Goal: Task Accomplishment & Management: Use online tool/utility

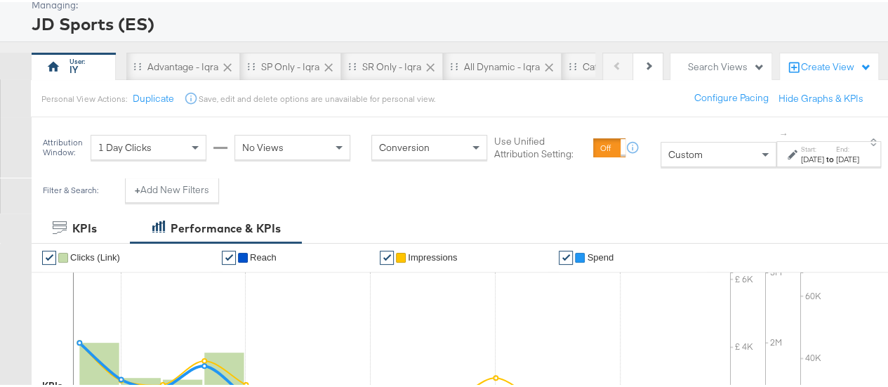
scroll to position [61, 0]
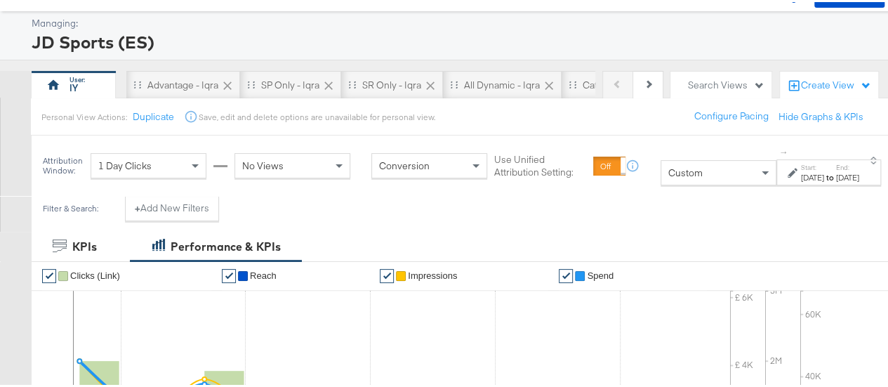
click at [661, 163] on div "Custom" at bounding box center [718, 171] width 114 height 24
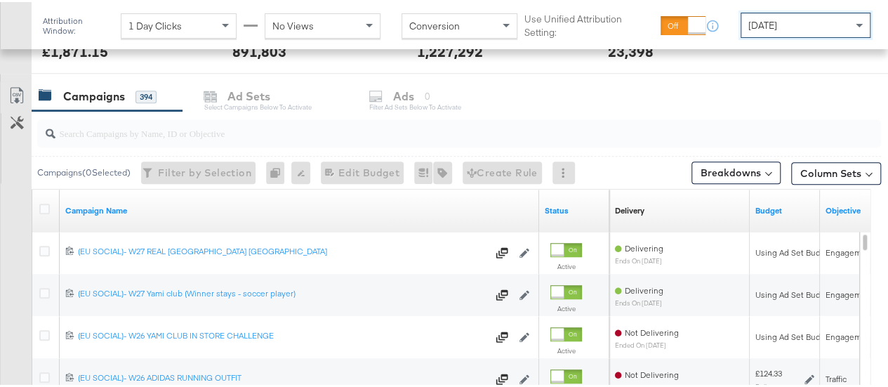
scroll to position [568, 0]
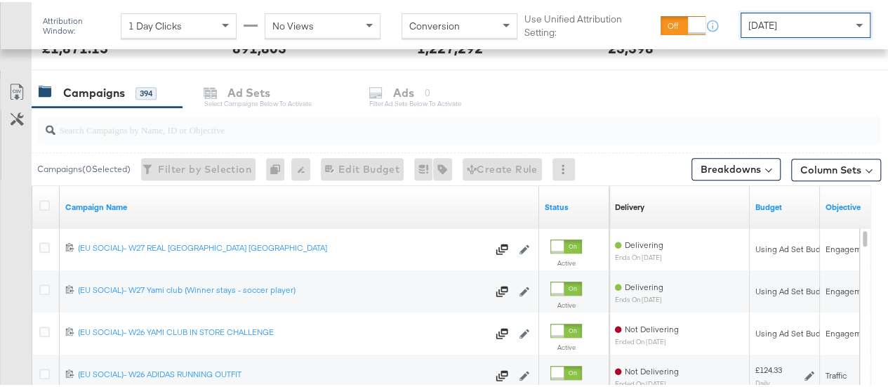
click at [221, 130] on input "search" at bounding box center [430, 121] width 751 height 27
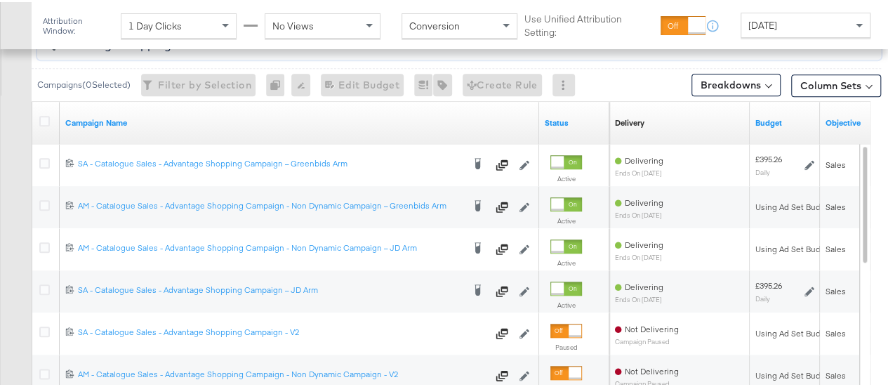
scroll to position [685, 0]
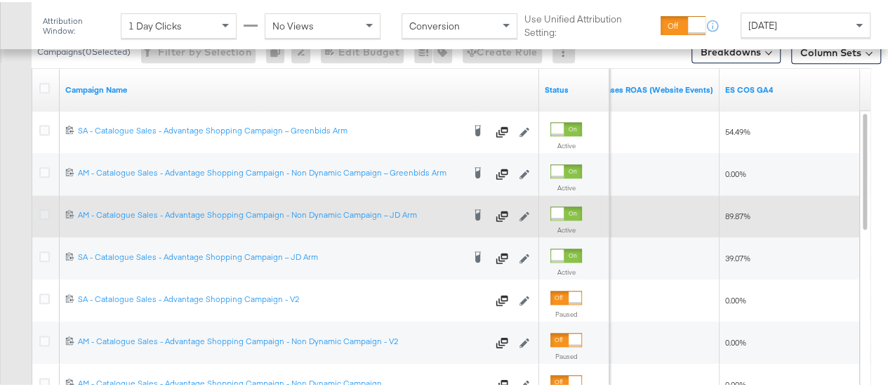
type input "advantage shopping"
click at [46, 210] on icon at bounding box center [44, 212] width 11 height 11
click at [0, 0] on input "checkbox" at bounding box center [0, 0] width 0 height 0
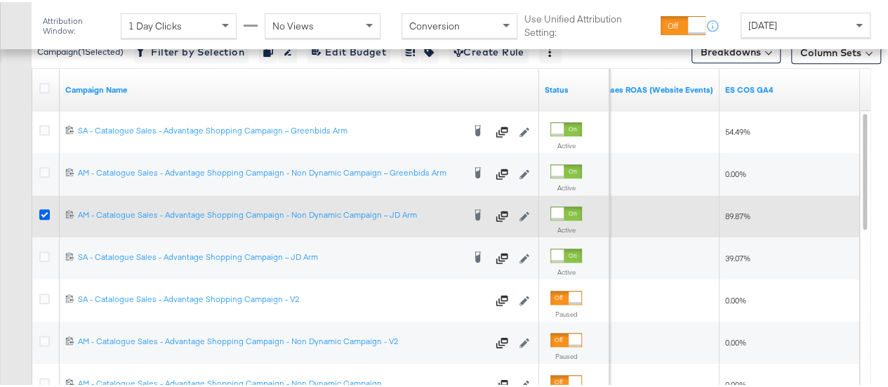
scroll to position [532, 0]
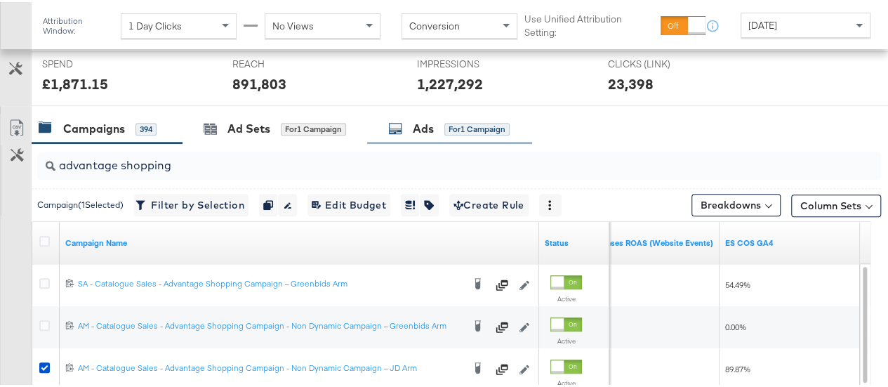
click at [424, 120] on div "Ads" at bounding box center [423, 127] width 21 height 16
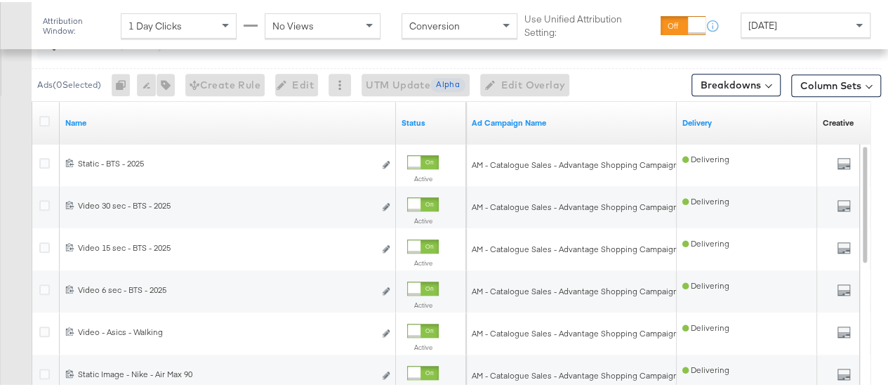
scroll to position [674, 0]
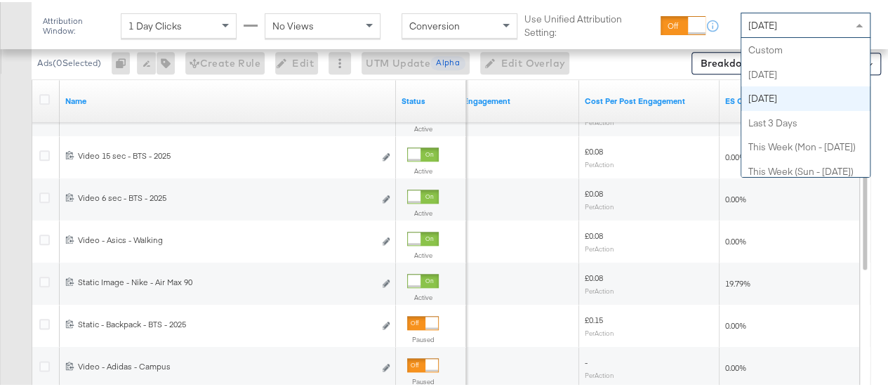
click at [792, 19] on div "[DATE]" at bounding box center [805, 23] width 128 height 24
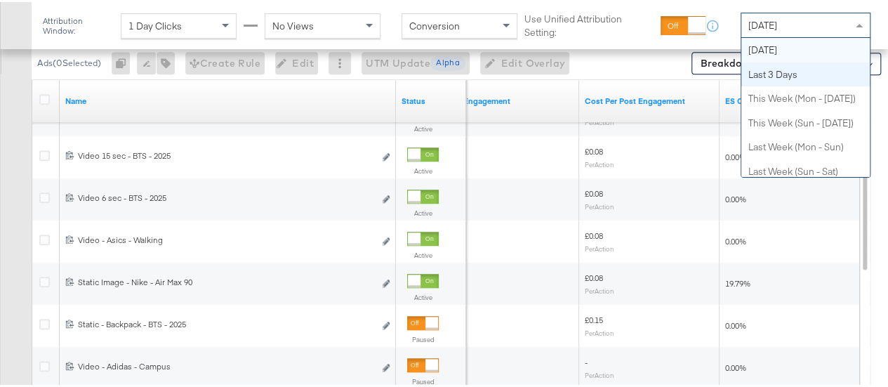
scroll to position [0, 0]
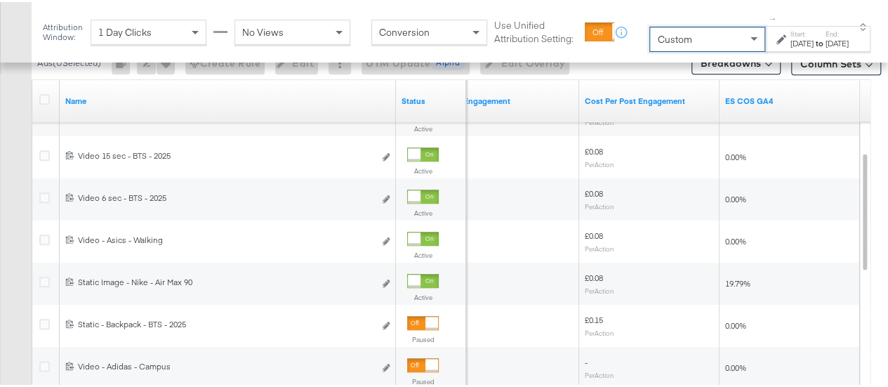
click at [793, 41] on div "[DATE]" at bounding box center [801, 41] width 23 height 11
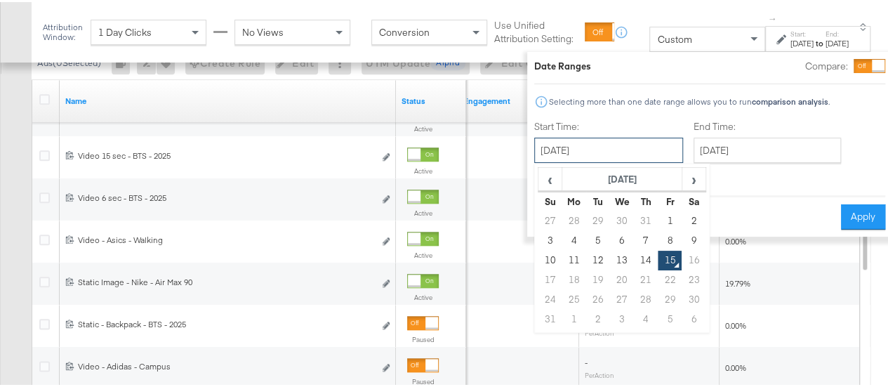
click at [550, 145] on input "[DATE]" at bounding box center [608, 147] width 149 height 25
click at [538, 252] on td "10" at bounding box center [550, 258] width 24 height 20
type input "[DATE]"
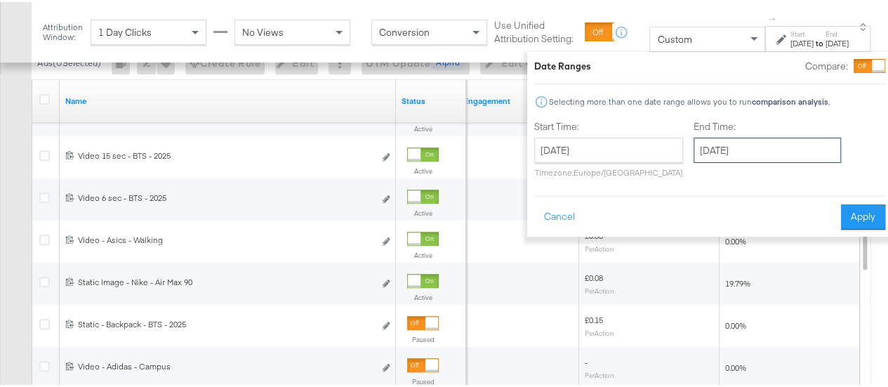
click at [714, 156] on input "[DATE]" at bounding box center [766, 147] width 147 height 25
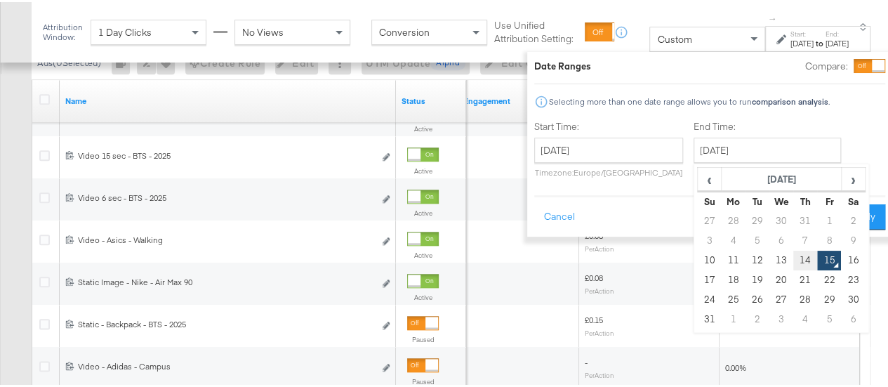
click at [793, 259] on td "14" at bounding box center [805, 258] width 24 height 20
type input "[DATE]"
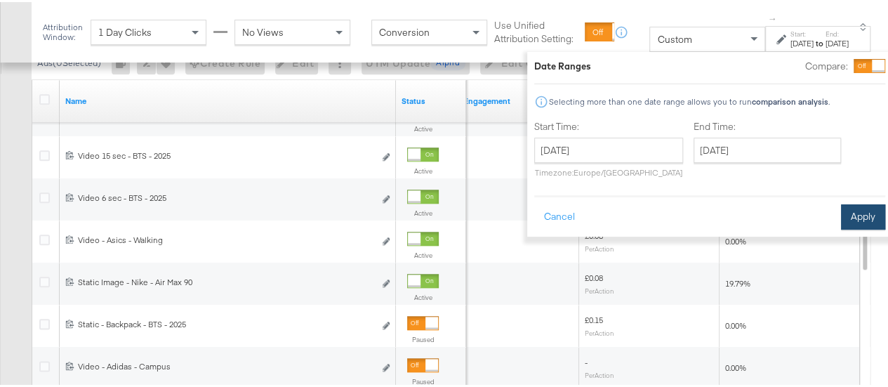
click at [841, 213] on button "Apply" at bounding box center [863, 214] width 44 height 25
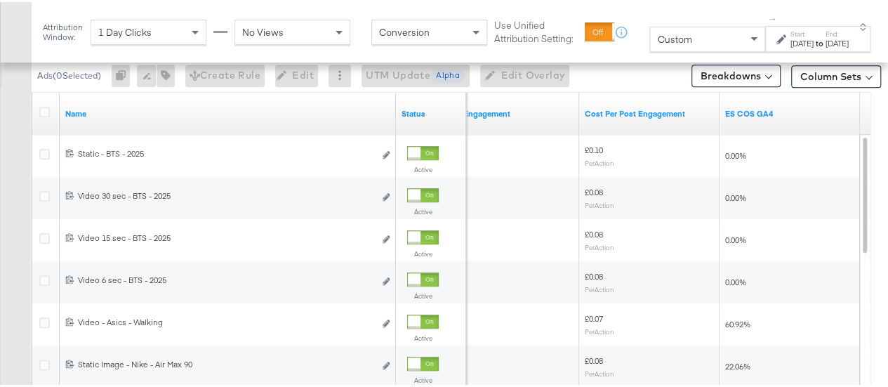
scroll to position [673, 0]
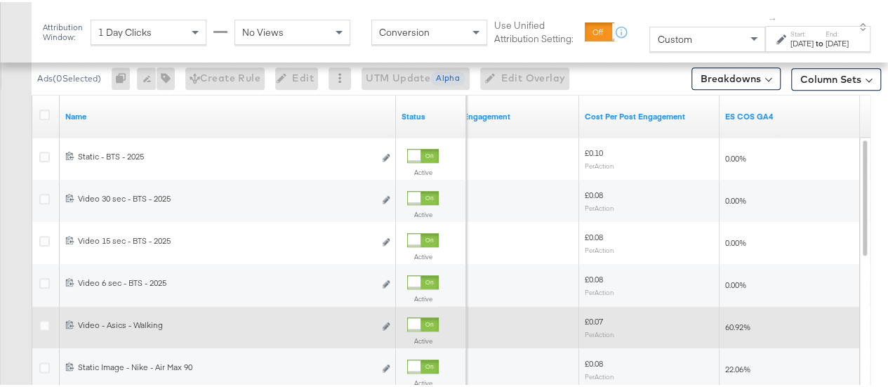
click at [408, 316] on div at bounding box center [414, 322] width 13 height 13
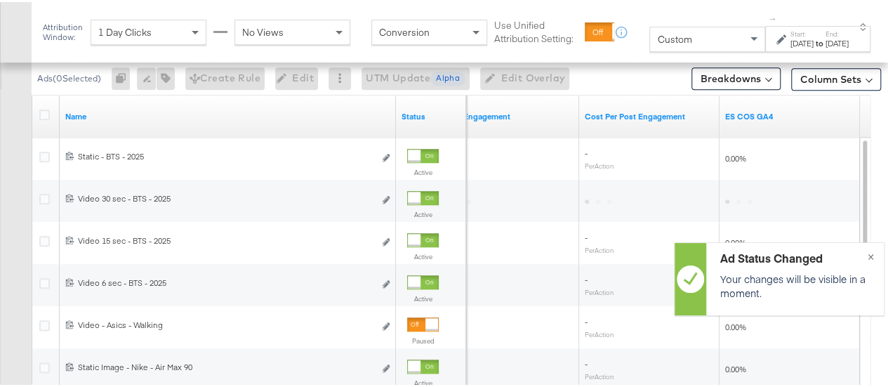
click at [678, 33] on div "Custom" at bounding box center [707, 37] width 114 height 24
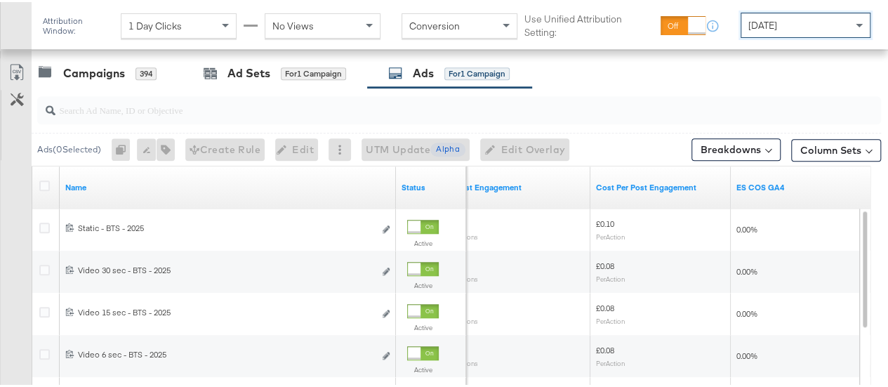
scroll to position [582, 0]
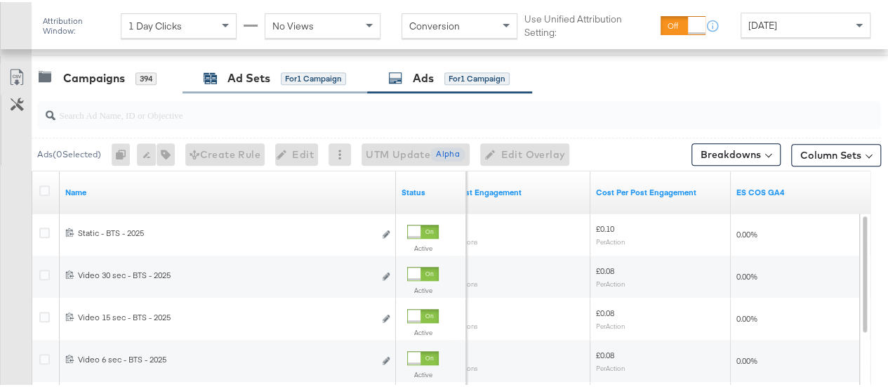
click at [239, 72] on div "Ad Sets" at bounding box center [248, 76] width 43 height 16
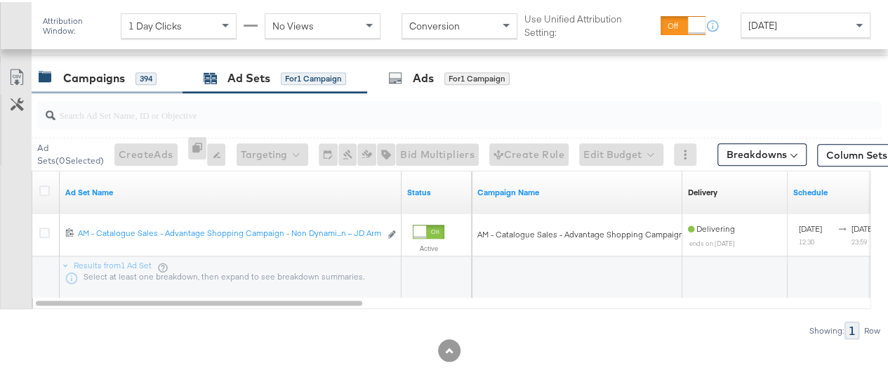
click at [76, 64] on div "Campaigns 394" at bounding box center [107, 76] width 151 height 30
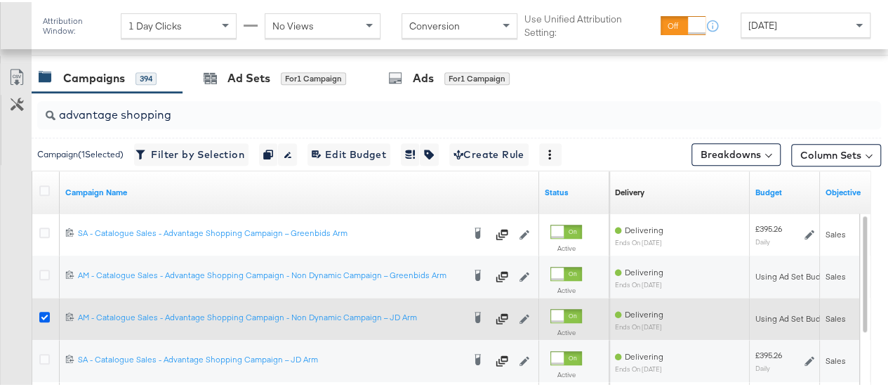
click at [42, 313] on icon at bounding box center [44, 314] width 11 height 11
click at [0, 0] on input "checkbox" at bounding box center [0, 0] width 0 height 0
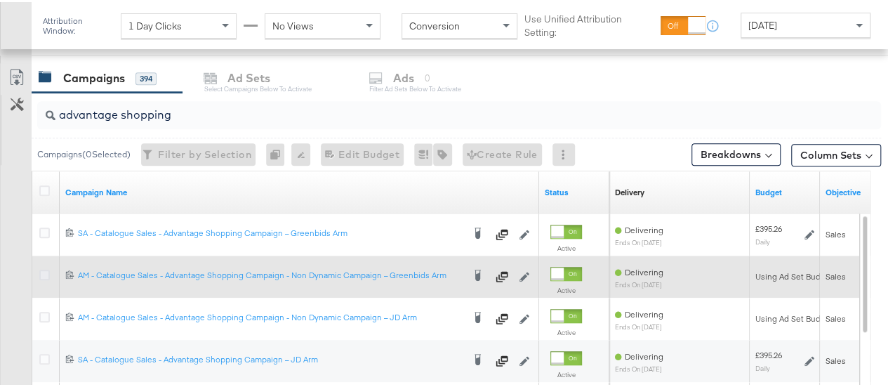
click at [44, 270] on icon at bounding box center [44, 272] width 11 height 11
click at [0, 0] on input "checkbox" at bounding box center [0, 0] width 0 height 0
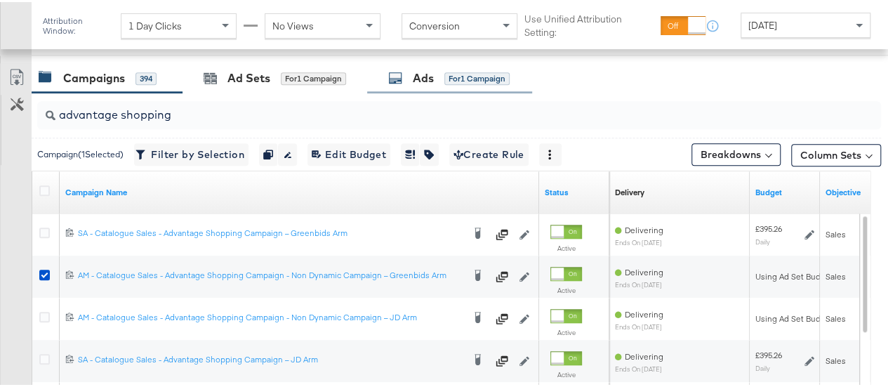
click at [427, 78] on div "Ads" at bounding box center [423, 76] width 21 height 16
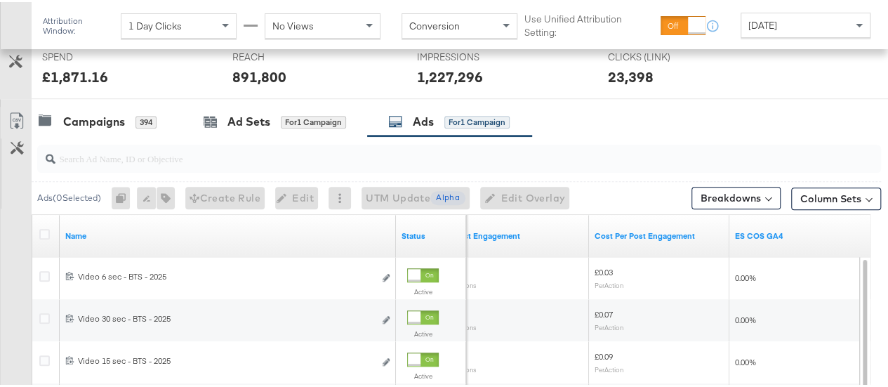
scroll to position [538, 0]
click at [76, 112] on div "Campaigns" at bounding box center [94, 120] width 62 height 16
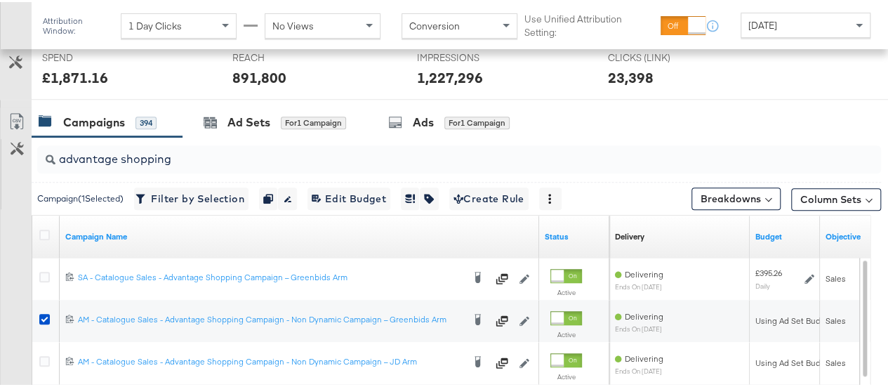
scroll to position [716, 0]
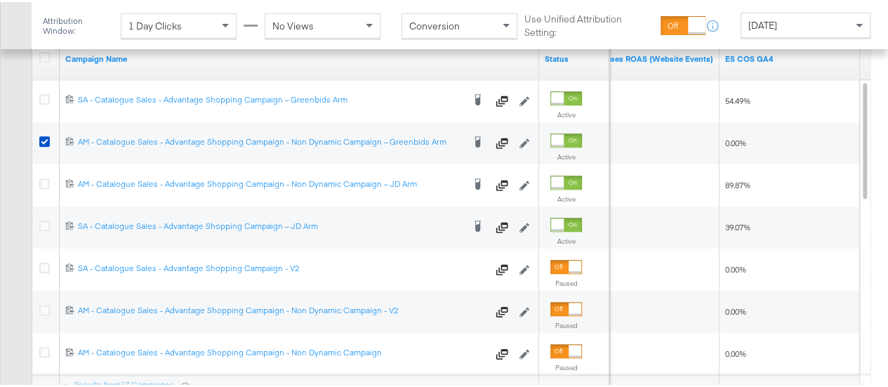
click at [812, 20] on div "[DATE]" at bounding box center [805, 23] width 128 height 24
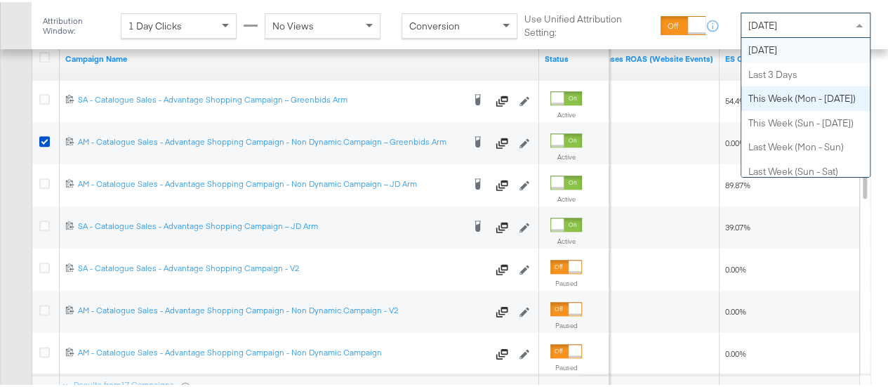
scroll to position [0, 0]
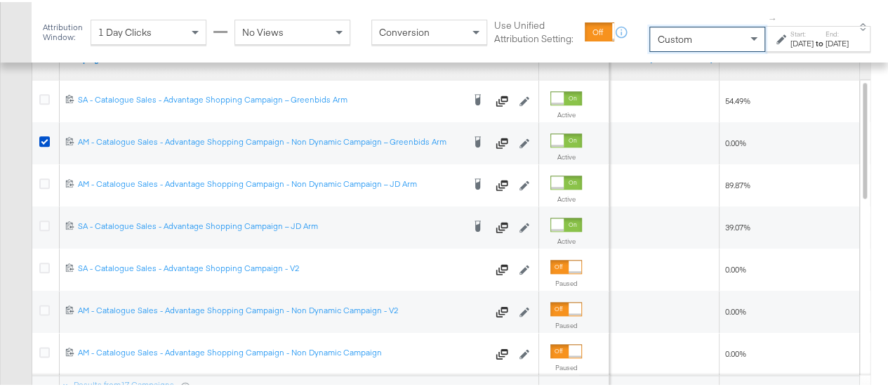
click at [790, 43] on div "[DATE]" at bounding box center [801, 41] width 23 height 11
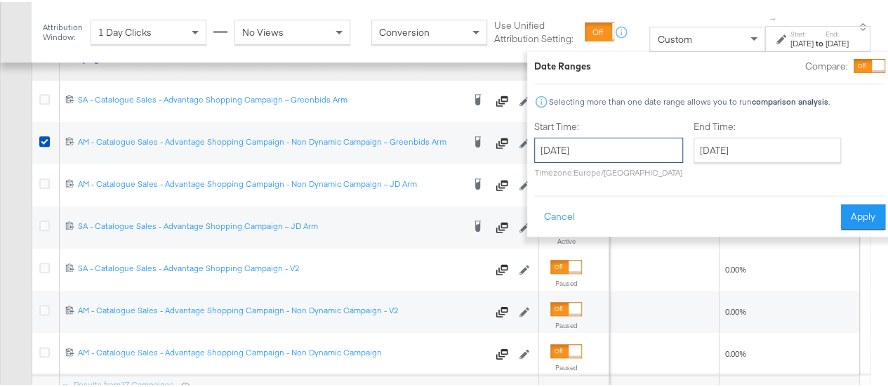
click at [551, 147] on input "[DATE]" at bounding box center [608, 147] width 149 height 25
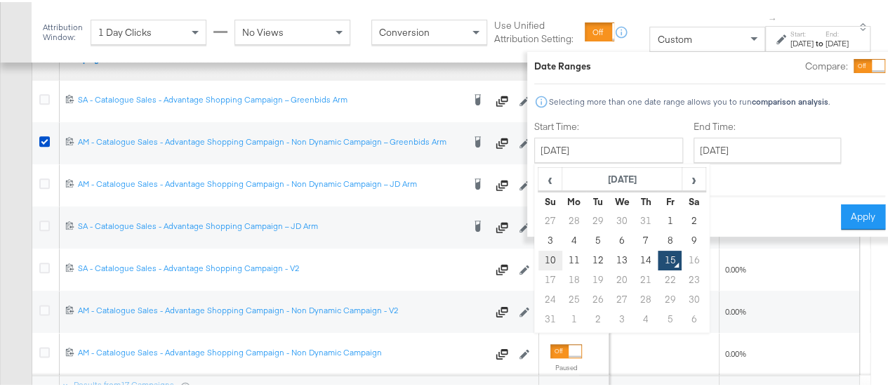
click at [538, 250] on td "10" at bounding box center [550, 258] width 24 height 20
type input "[DATE]"
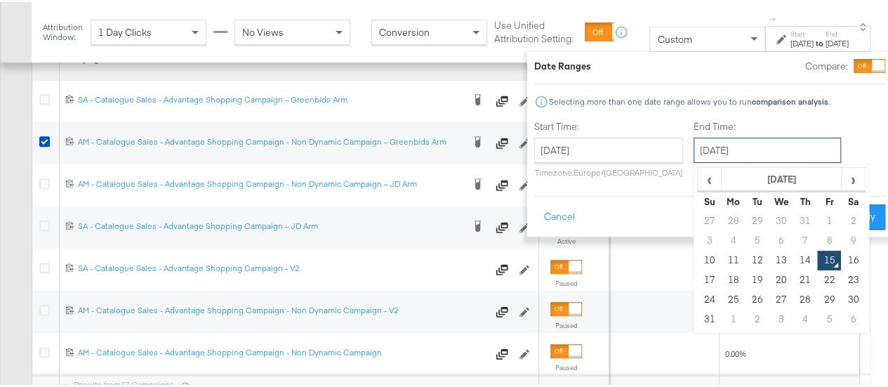
click at [752, 140] on input "[DATE]" at bounding box center [766, 147] width 147 height 25
click at [793, 257] on td "14" at bounding box center [805, 258] width 24 height 20
type input "[DATE]"
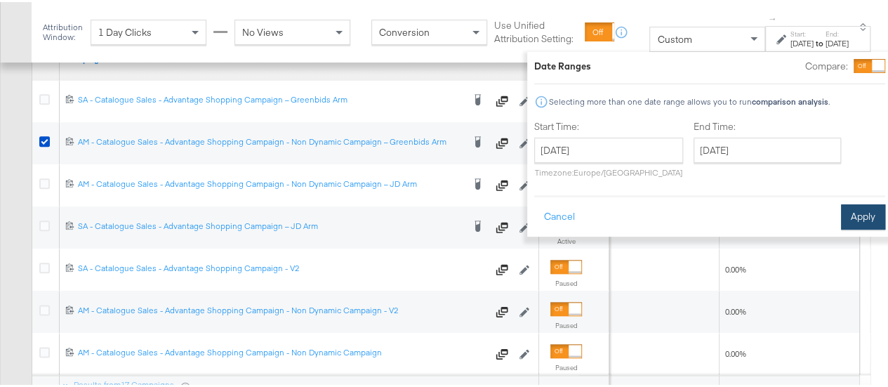
click at [847, 212] on button "Apply" at bounding box center [863, 214] width 44 height 25
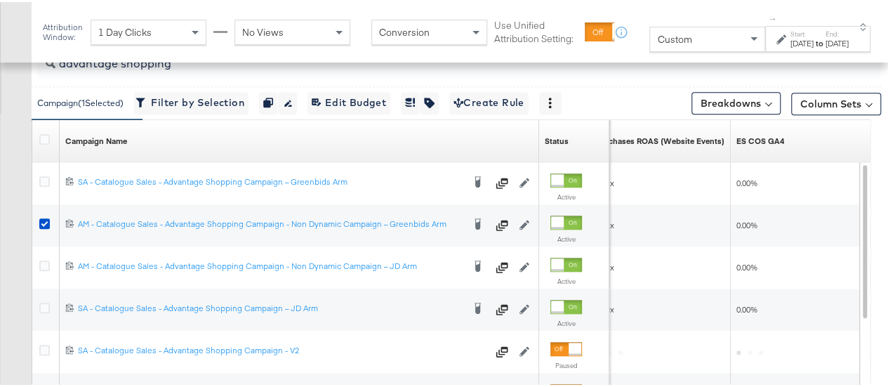
scroll to position [730, 0]
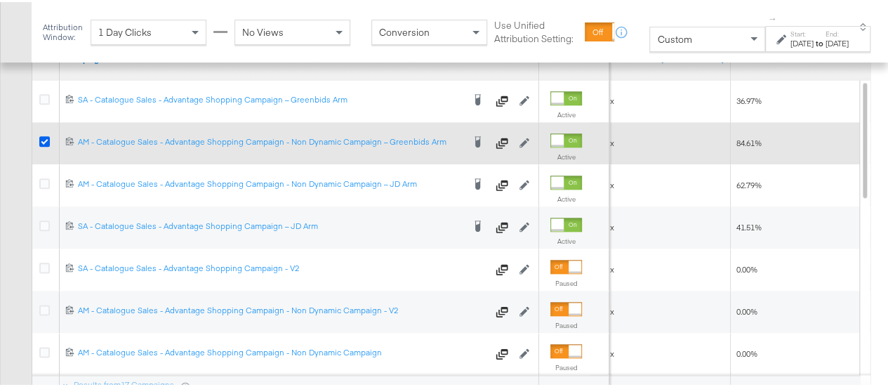
click at [46, 137] on icon at bounding box center [44, 139] width 11 height 11
click at [0, 0] on input "checkbox" at bounding box center [0, 0] width 0 height 0
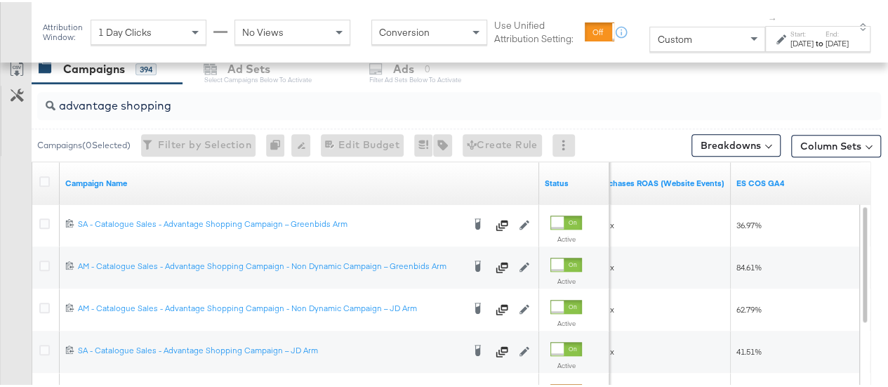
scroll to position [604, 0]
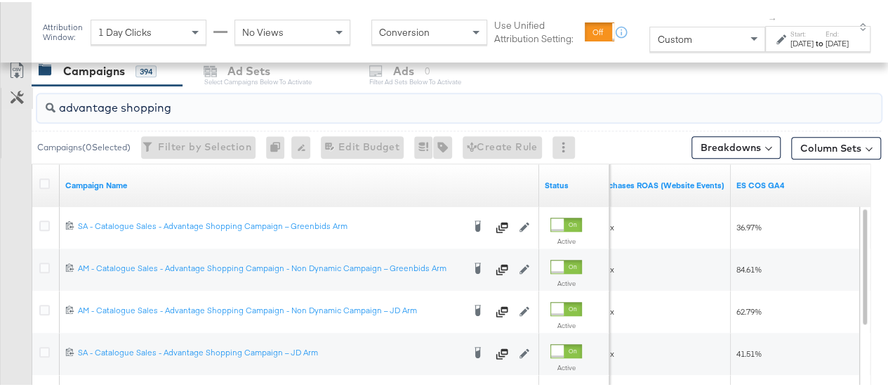
drag, startPoint x: 210, startPoint y: 112, endPoint x: 1, endPoint y: 84, distance: 210.3
click at [1, 84] on div "advantage shopping Campaigns ( 0 Selected) Filter by Selection Filter 0 campaig…" at bounding box center [440, 332] width 881 height 499
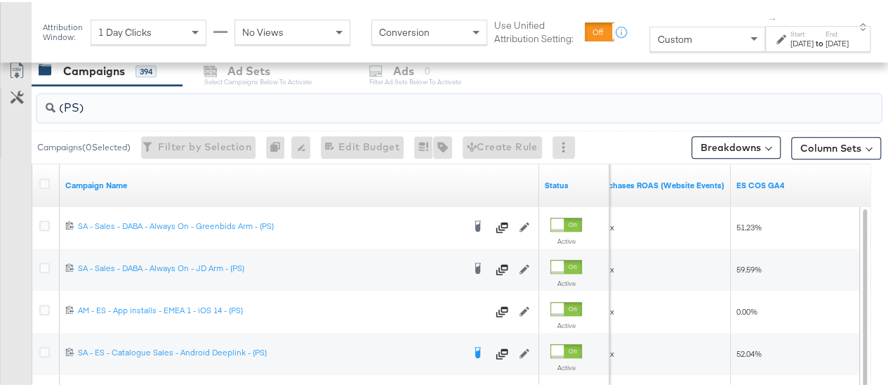
type input "(PS)"
click at [683, 49] on div "Custom" at bounding box center [707, 37] width 114 height 24
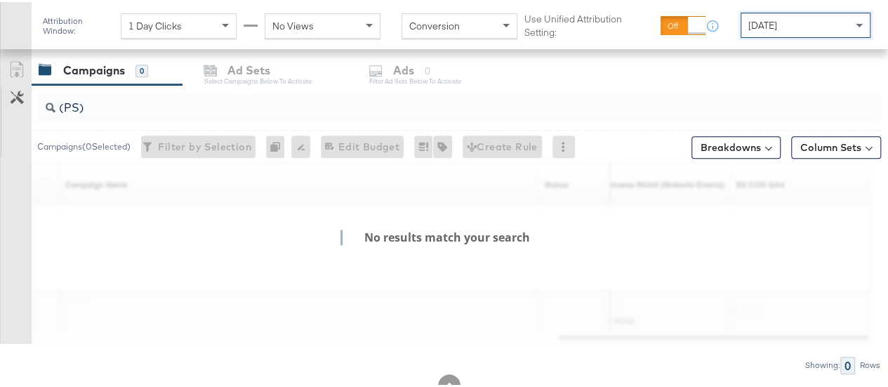
scroll to position [589, 0]
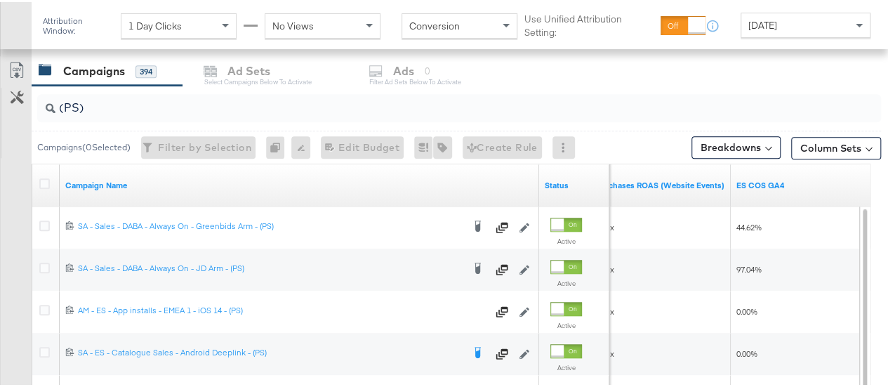
drag, startPoint x: 43, startPoint y: 225, endPoint x: 4, endPoint y: 218, distance: 40.6
click at [4, 218] on div "Customize KPIs Export as CSV" at bounding box center [16, 303] width 32 height 498
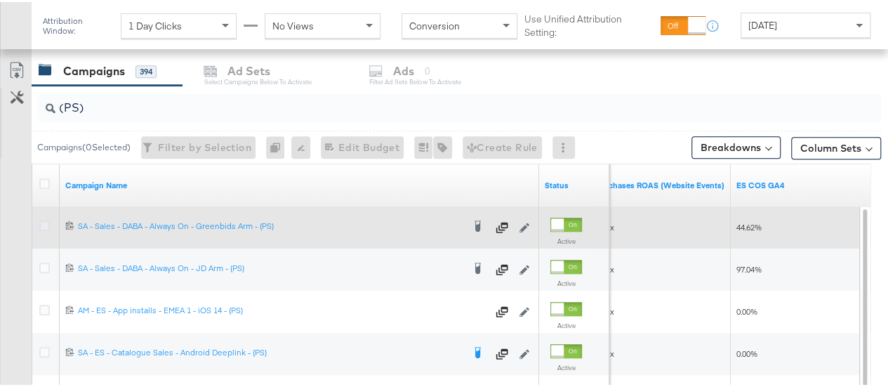
click at [46, 221] on icon at bounding box center [44, 223] width 11 height 11
click at [0, 0] on input "checkbox" at bounding box center [0, 0] width 0 height 0
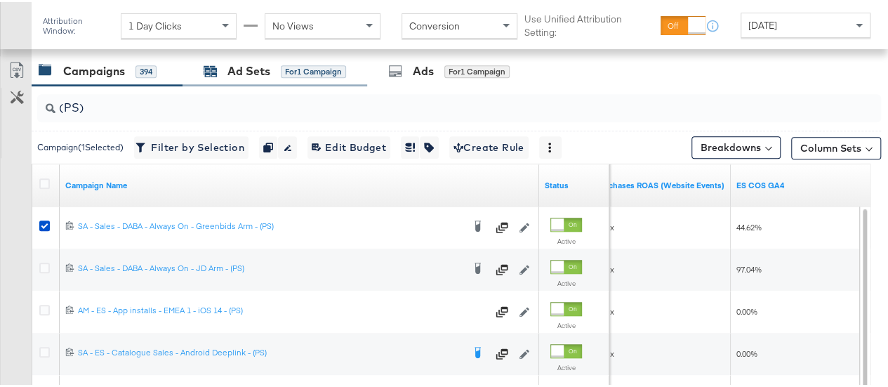
click at [237, 62] on div "Ad Sets" at bounding box center [248, 69] width 43 height 16
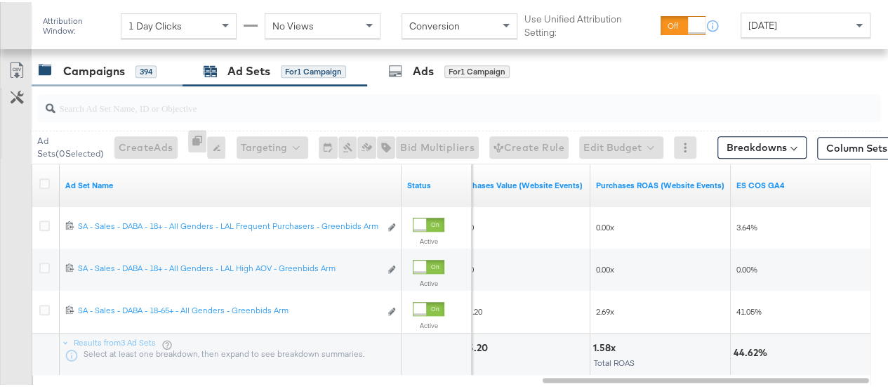
click at [128, 65] on div "Campaigns 394" at bounding box center [98, 69] width 118 height 16
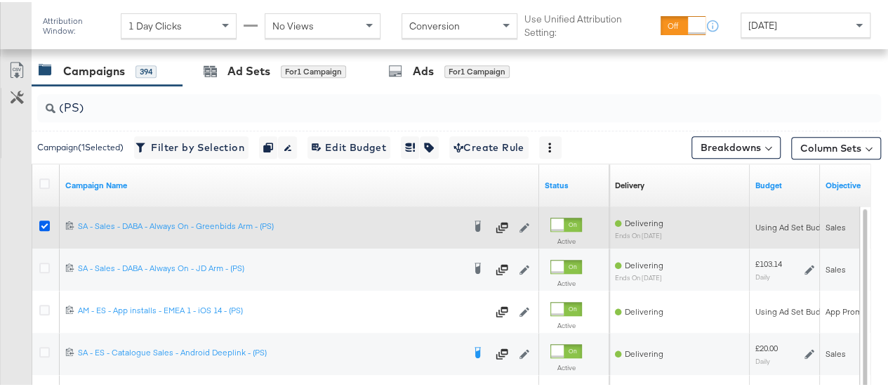
click at [44, 222] on icon at bounding box center [44, 223] width 11 height 11
click at [0, 0] on input "checkbox" at bounding box center [0, 0] width 0 height 0
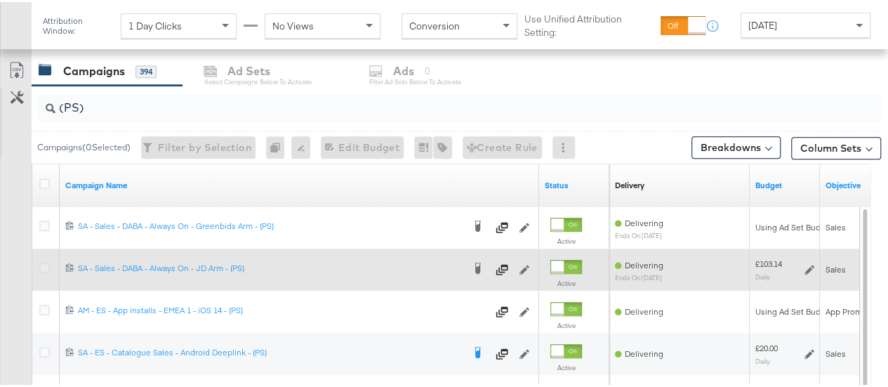
click at [44, 260] on icon at bounding box center [44, 265] width 11 height 11
click at [0, 0] on input "checkbox" at bounding box center [0, 0] width 0 height 0
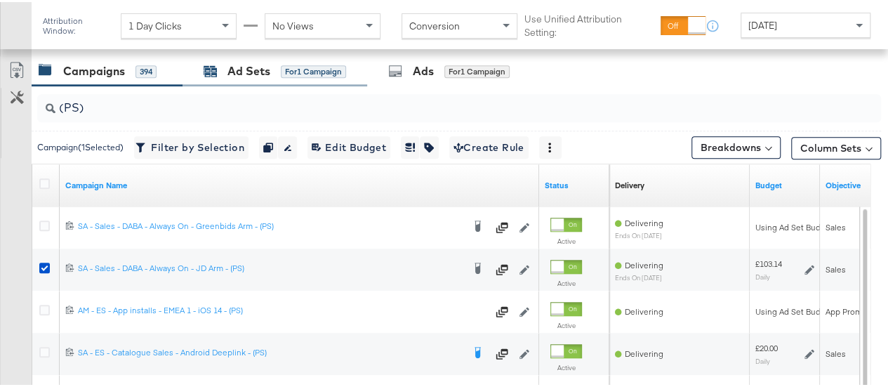
click at [270, 72] on div "Ad Sets for 1 Campaign" at bounding box center [274, 69] width 142 height 16
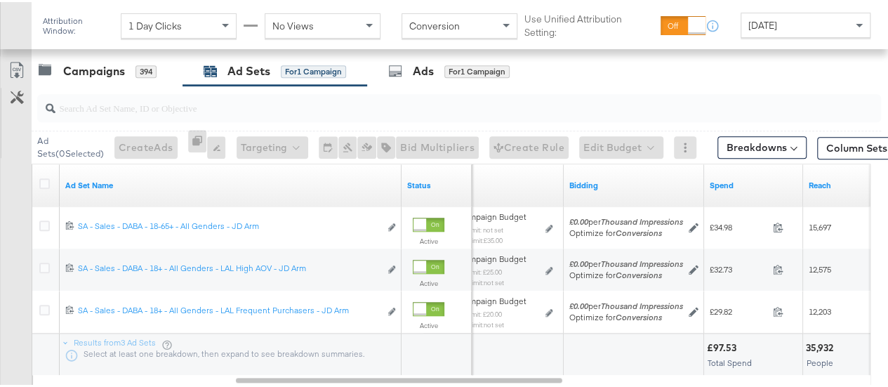
click at [762, 30] on div "[DATE]" at bounding box center [805, 23] width 128 height 24
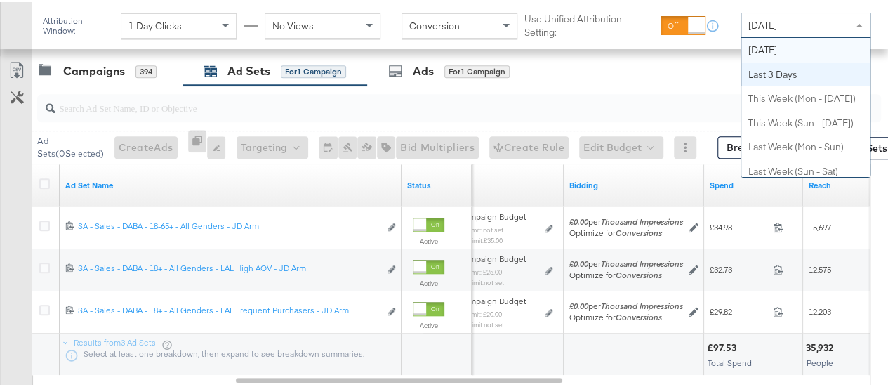
scroll to position [0, 0]
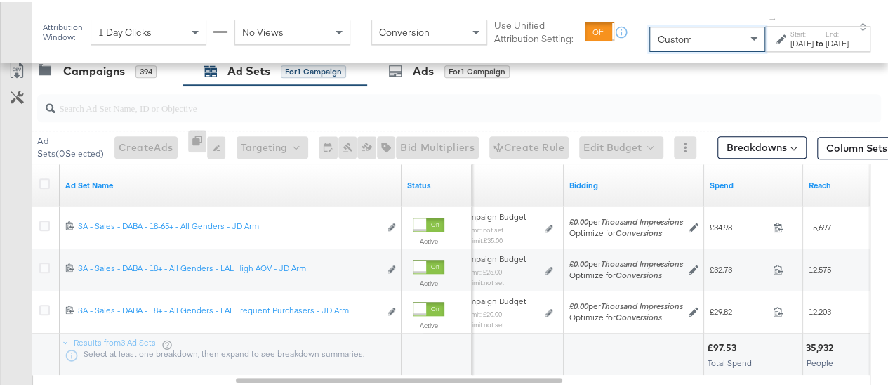
click at [790, 37] on div "[DATE]" at bounding box center [801, 41] width 23 height 11
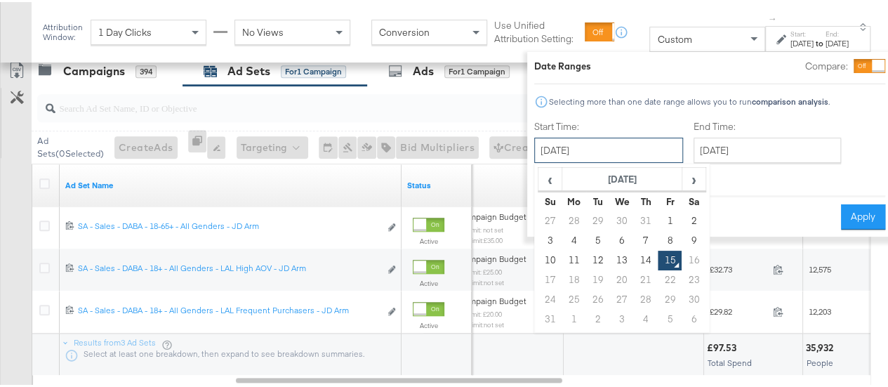
click at [553, 146] on input "[DATE]" at bounding box center [608, 147] width 149 height 25
click at [538, 265] on td "10" at bounding box center [550, 258] width 24 height 20
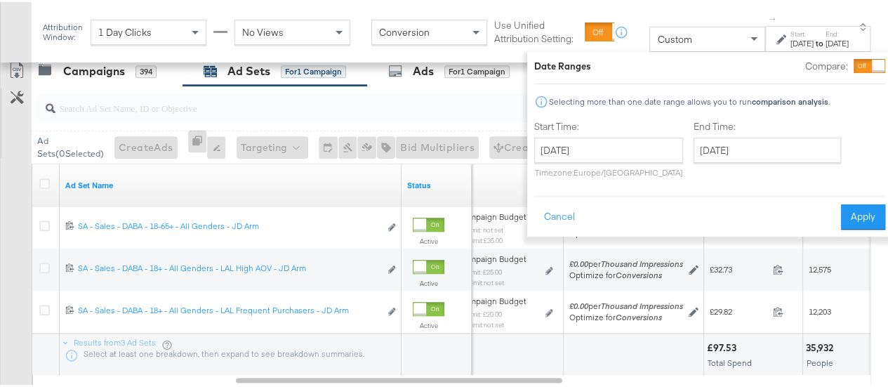
type input "[DATE]"
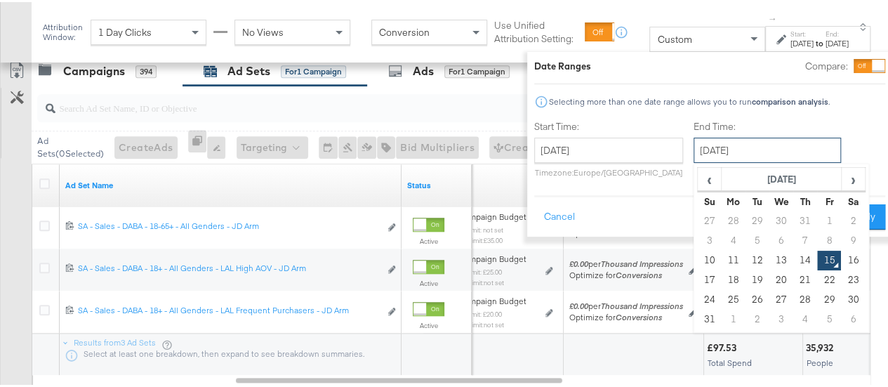
click at [757, 145] on input "[DATE]" at bounding box center [766, 147] width 147 height 25
click at [793, 257] on td "14" at bounding box center [805, 258] width 24 height 20
type input "[DATE]"
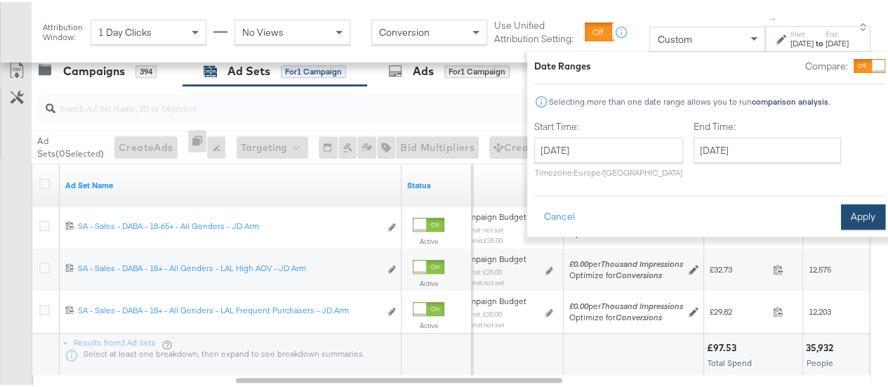
click at [845, 206] on button "Apply" at bounding box center [863, 214] width 44 height 25
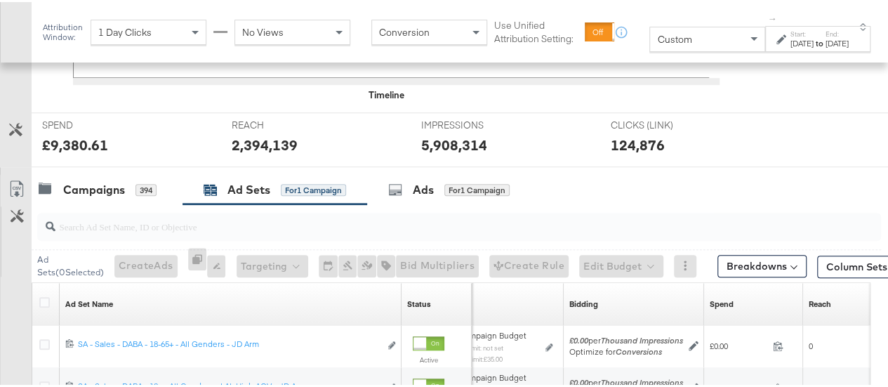
scroll to position [604, 0]
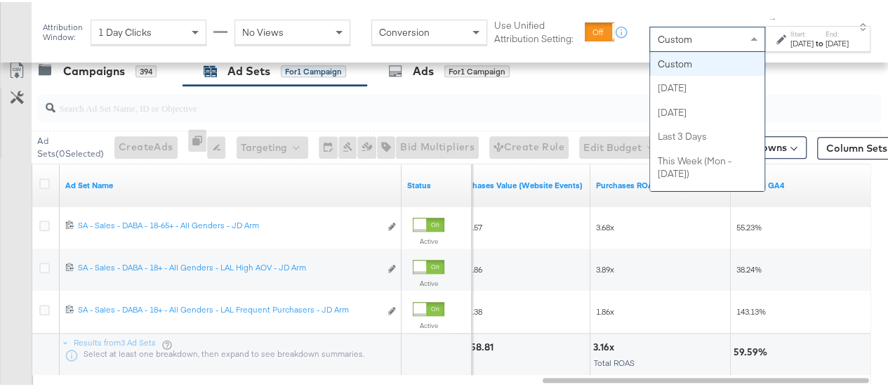
click at [693, 35] on div "Custom" at bounding box center [707, 37] width 114 height 24
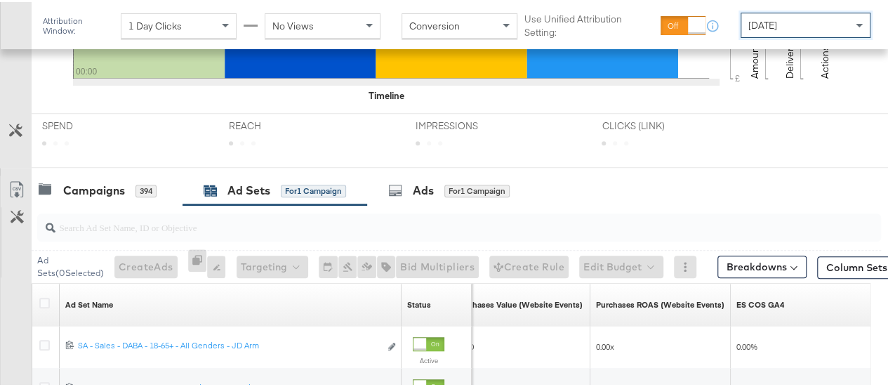
scroll to position [589, 0]
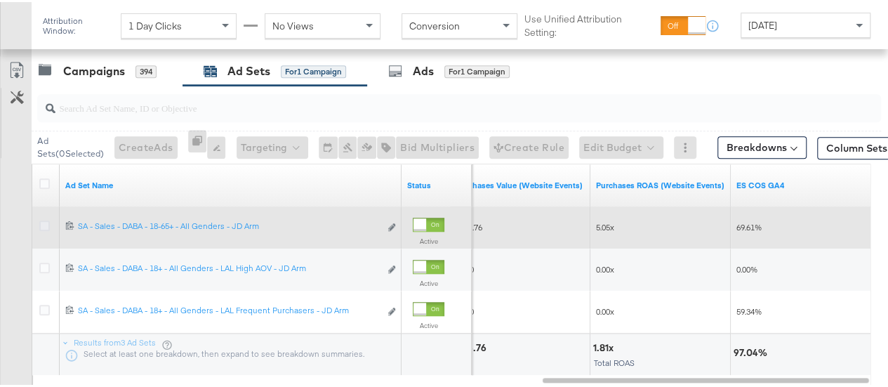
click at [44, 220] on icon at bounding box center [44, 223] width 11 height 11
click at [0, 0] on input "checkbox" at bounding box center [0, 0] width 0 height 0
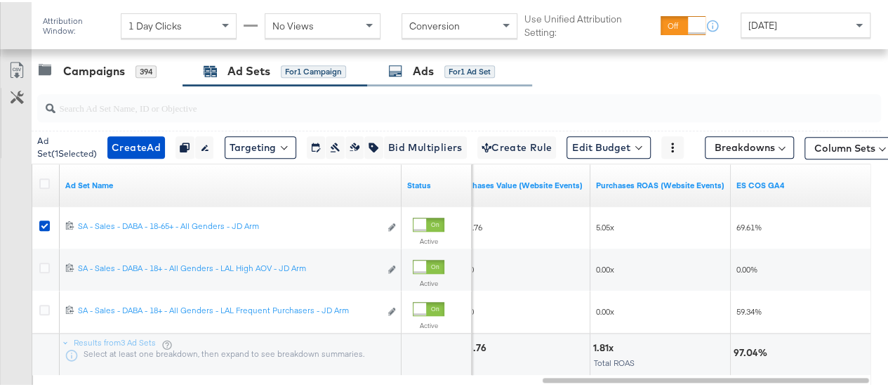
click at [408, 77] on div "Ads for 1 Ad Set" at bounding box center [449, 69] width 165 height 30
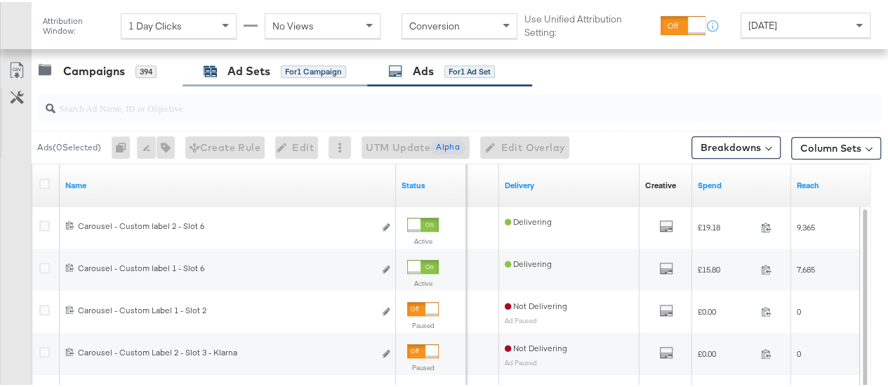
click at [281, 62] on span "for 1 Campaign" at bounding box center [313, 68] width 65 height 13
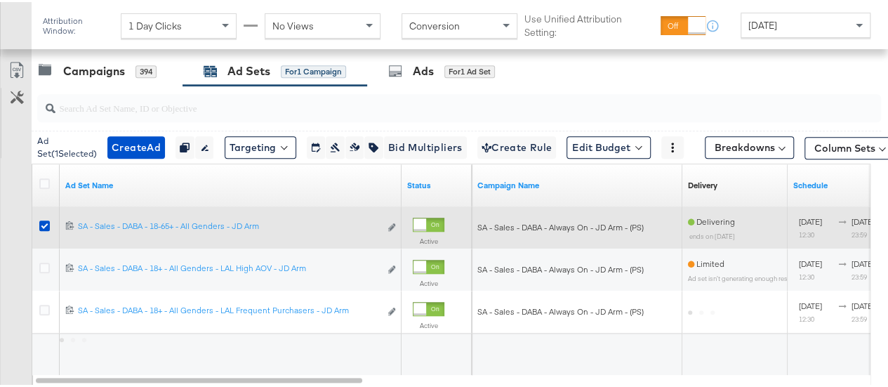
click at [49, 222] on div at bounding box center [46, 225] width 15 height 14
click at [45, 221] on icon at bounding box center [44, 223] width 11 height 11
click at [0, 0] on input "checkbox" at bounding box center [0, 0] width 0 height 0
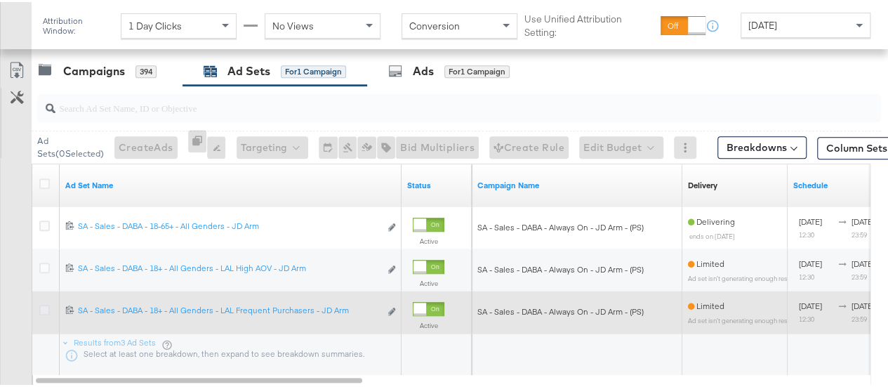
click at [45, 304] on icon at bounding box center [44, 307] width 11 height 11
click at [0, 0] on input "checkbox" at bounding box center [0, 0] width 0 height 0
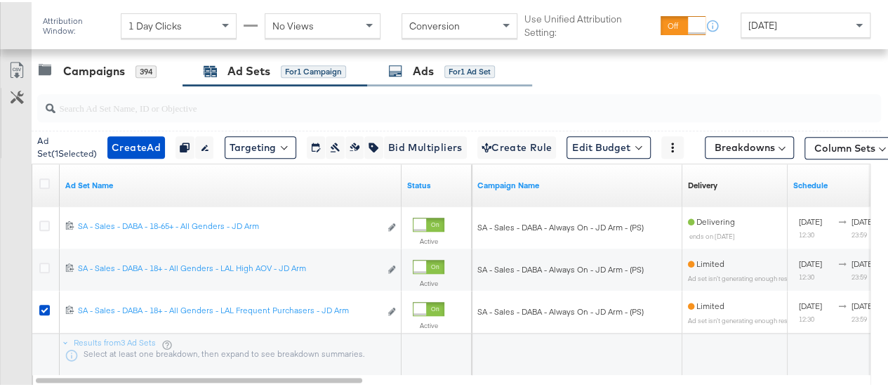
click at [436, 74] on div "Ads for 1 Ad Set" at bounding box center [441, 69] width 107 height 16
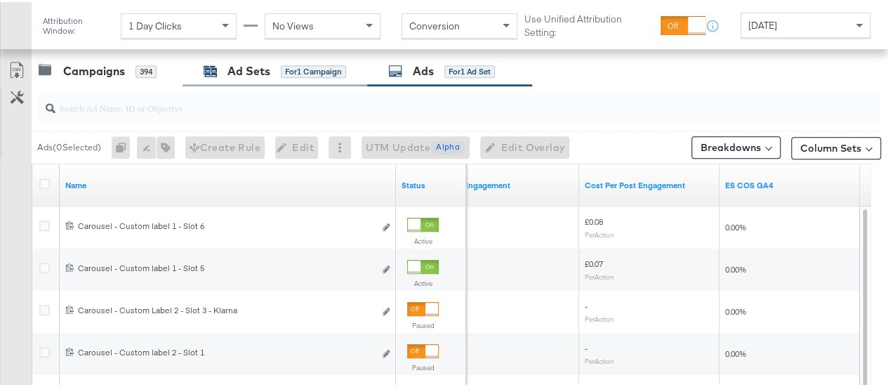
click at [241, 68] on div "Ad Sets" at bounding box center [248, 69] width 43 height 16
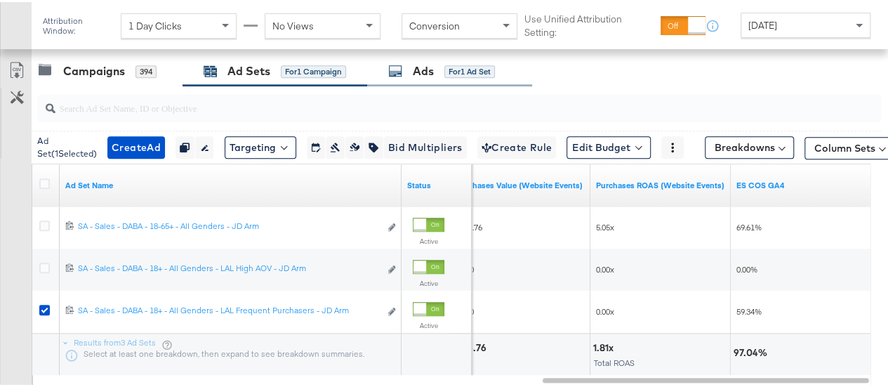
click at [429, 62] on div "Ads" at bounding box center [423, 69] width 21 height 16
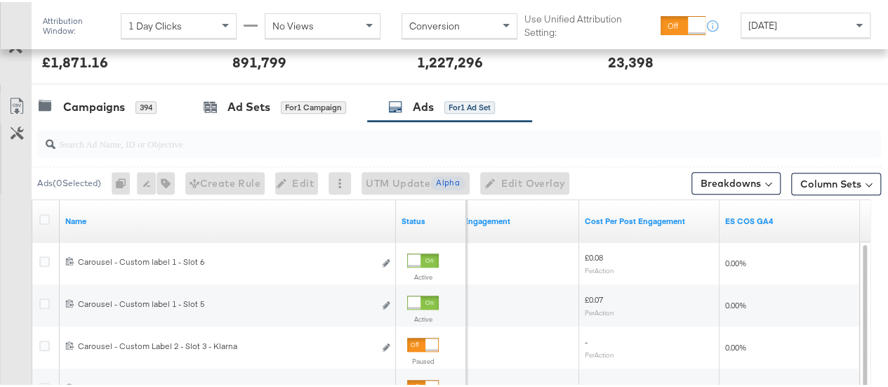
scroll to position [556, 0]
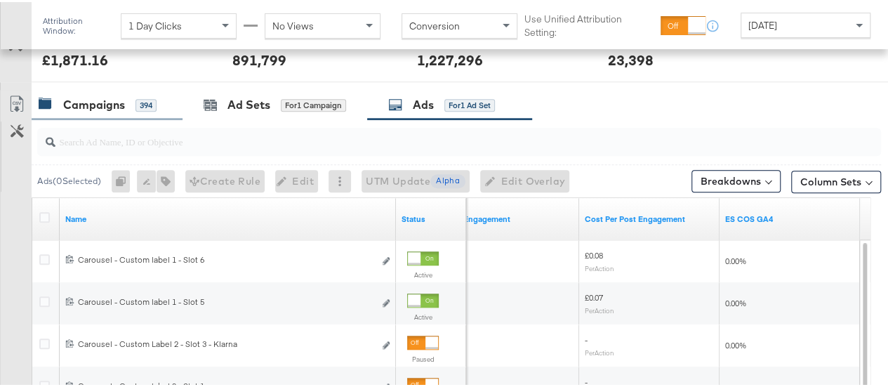
click at [105, 100] on div "Campaigns" at bounding box center [94, 103] width 62 height 16
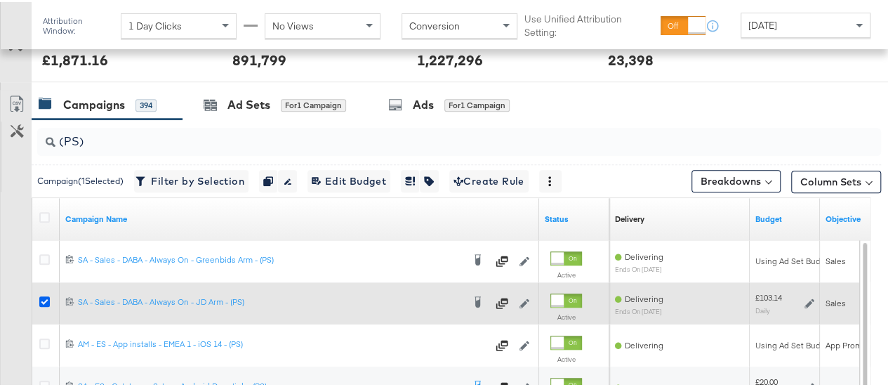
click at [44, 296] on icon at bounding box center [44, 299] width 11 height 11
click at [0, 0] on input "checkbox" at bounding box center [0, 0] width 0 height 0
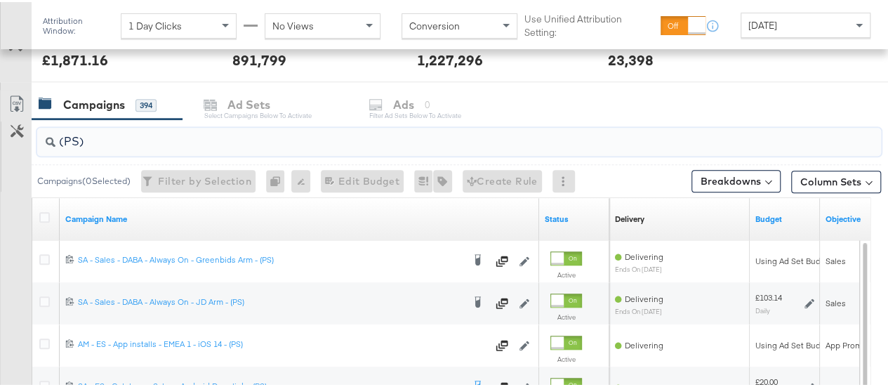
click at [79, 137] on input "(PS)" at bounding box center [430, 133] width 751 height 27
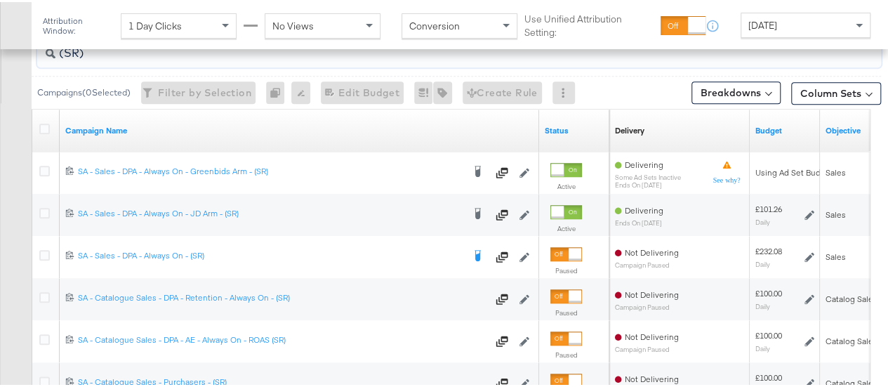
scroll to position [646, 0]
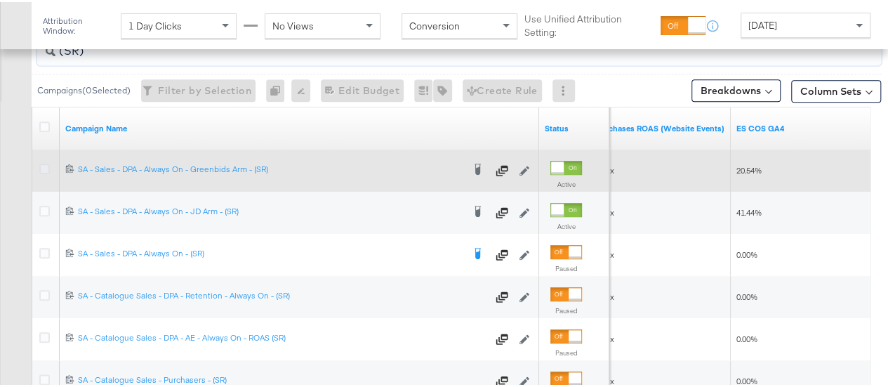
type input "(SR)"
click at [45, 162] on icon at bounding box center [44, 166] width 11 height 11
click at [0, 0] on input "checkbox" at bounding box center [0, 0] width 0 height 0
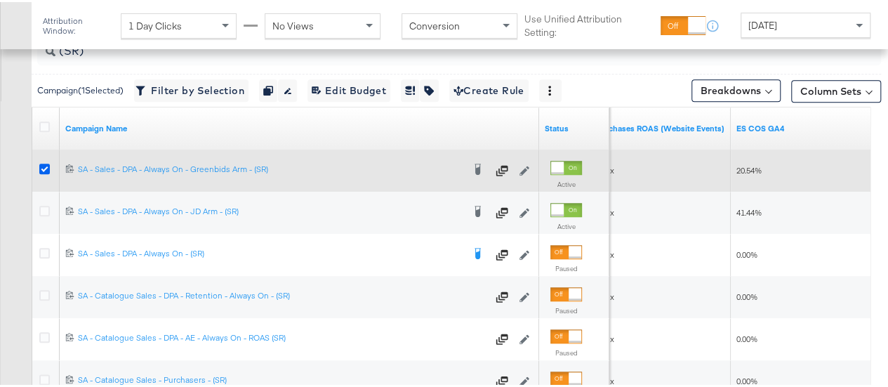
click at [45, 162] on icon at bounding box center [44, 166] width 11 height 11
click at [0, 0] on input "checkbox" at bounding box center [0, 0] width 0 height 0
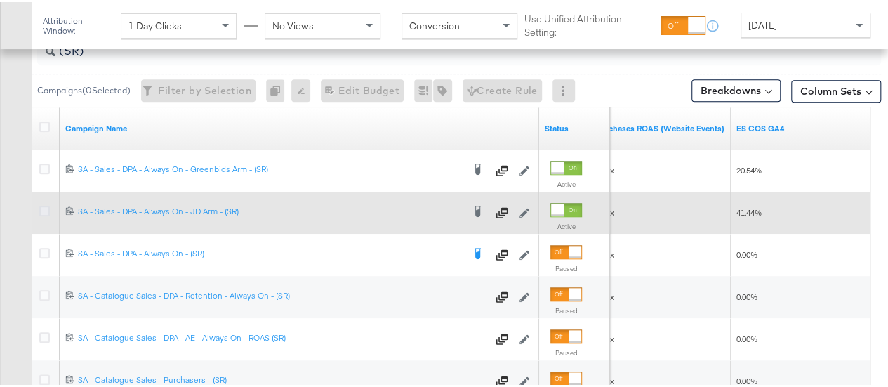
click at [43, 204] on icon at bounding box center [44, 208] width 11 height 11
click at [0, 0] on input "checkbox" at bounding box center [0, 0] width 0 height 0
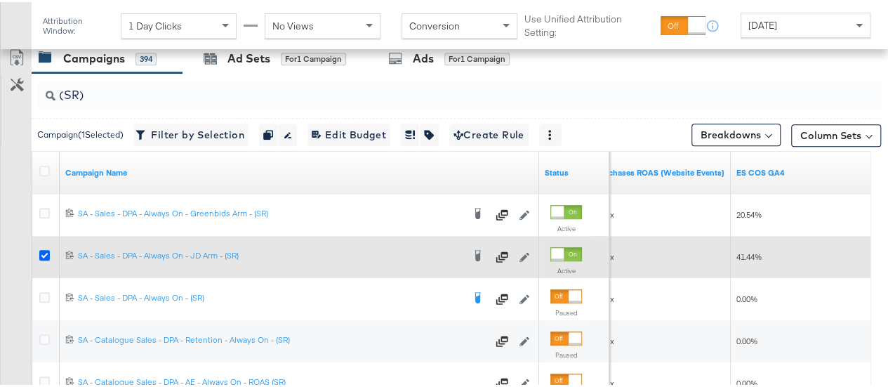
scroll to position [601, 0]
click at [43, 206] on icon at bounding box center [44, 211] width 11 height 11
click at [0, 0] on input "checkbox" at bounding box center [0, 0] width 0 height 0
click at [43, 250] on icon at bounding box center [44, 253] width 11 height 11
click at [0, 0] on input "checkbox" at bounding box center [0, 0] width 0 height 0
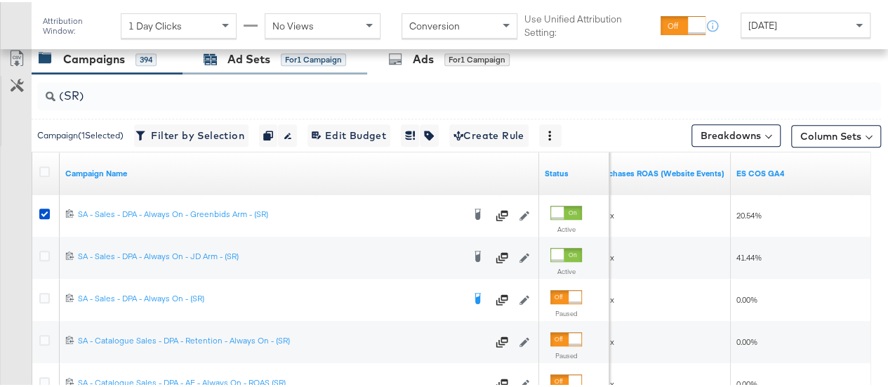
click at [225, 62] on div "Ad Sets for 1 Campaign" at bounding box center [274, 57] width 142 height 16
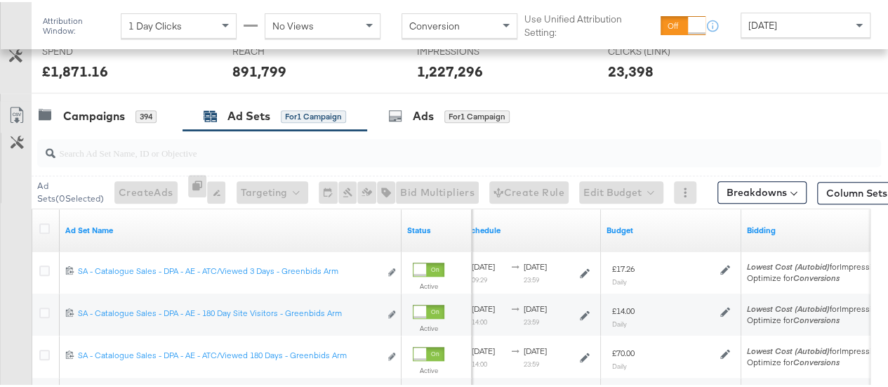
scroll to position [542, 0]
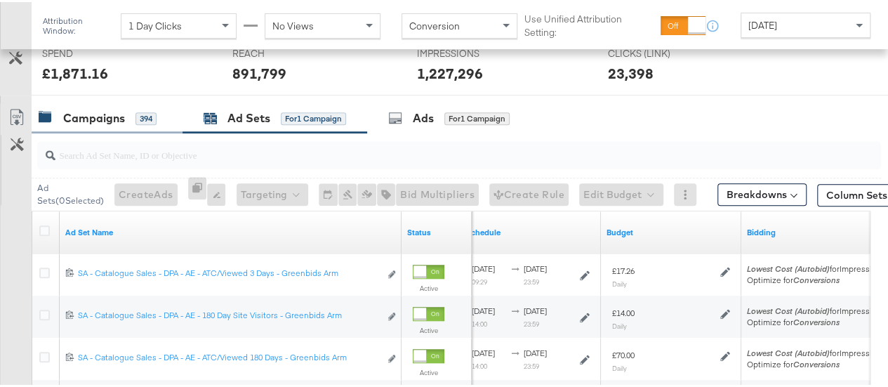
click at [116, 111] on div "Campaigns" at bounding box center [94, 116] width 62 height 16
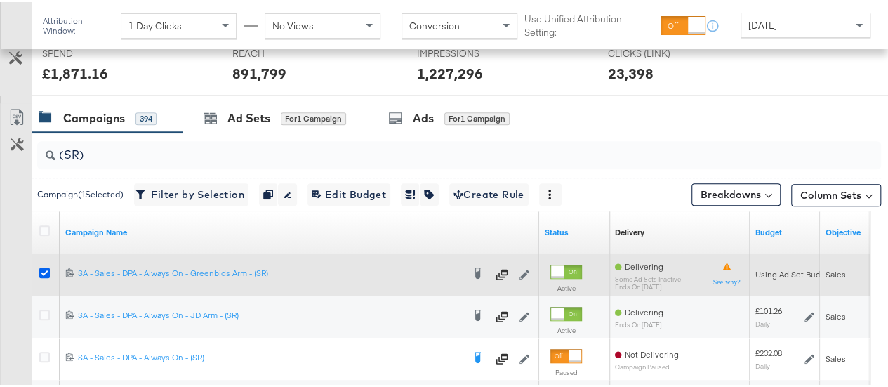
click at [46, 269] on icon at bounding box center [44, 270] width 11 height 11
click at [0, 0] on input "checkbox" at bounding box center [0, 0] width 0 height 0
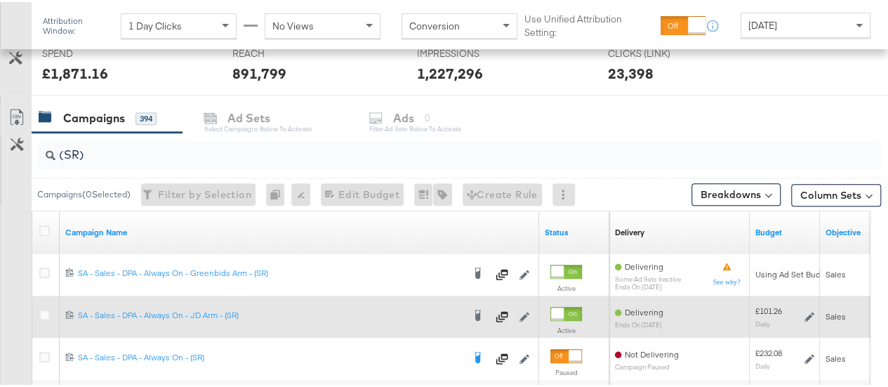
click at [41, 302] on div at bounding box center [47, 314] width 26 height 25
click at [42, 312] on icon at bounding box center [44, 312] width 11 height 11
click at [0, 0] on input "checkbox" at bounding box center [0, 0] width 0 height 0
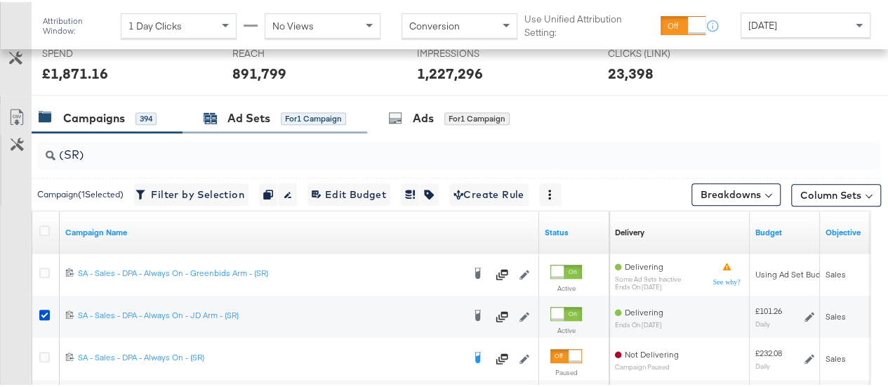
click at [283, 108] on div "Ad Sets for 1 Campaign" at bounding box center [274, 116] width 142 height 16
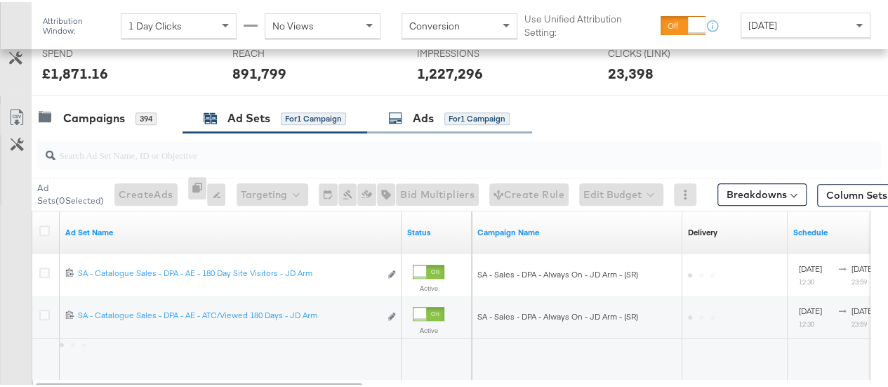
scroll to position [634, 0]
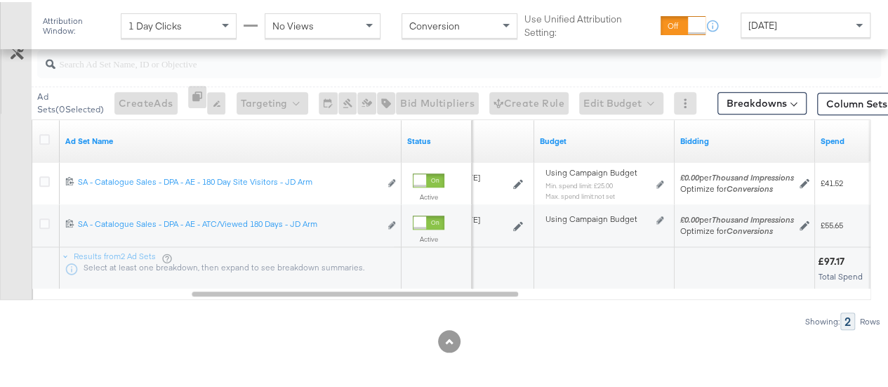
click at [756, 22] on span "[DATE]" at bounding box center [762, 23] width 29 height 13
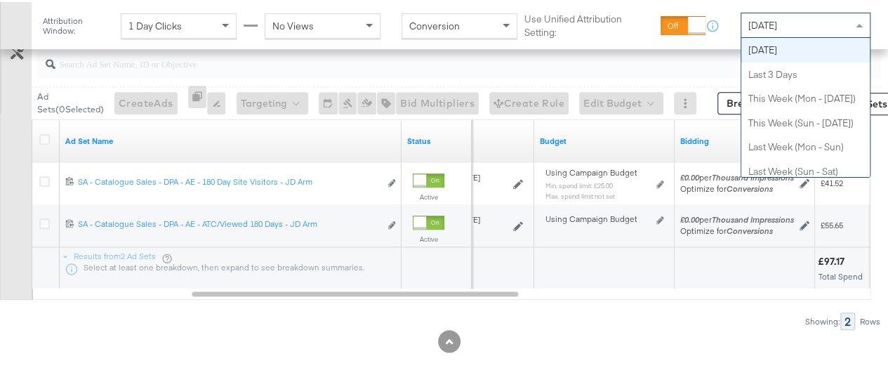
scroll to position [0, 0]
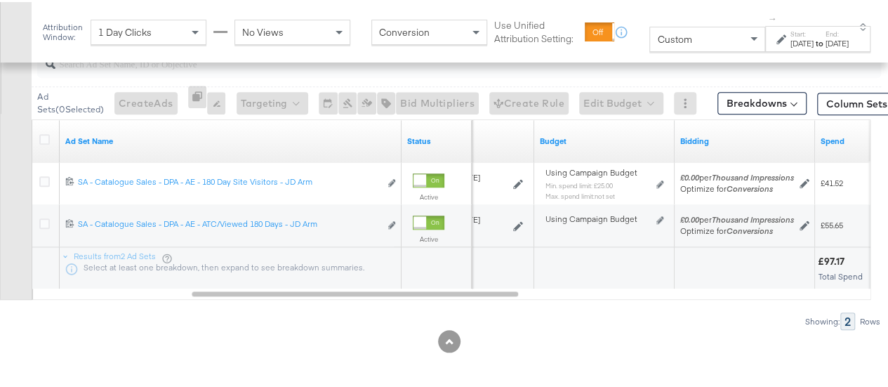
click at [790, 44] on div "[DATE]" at bounding box center [801, 41] width 23 height 11
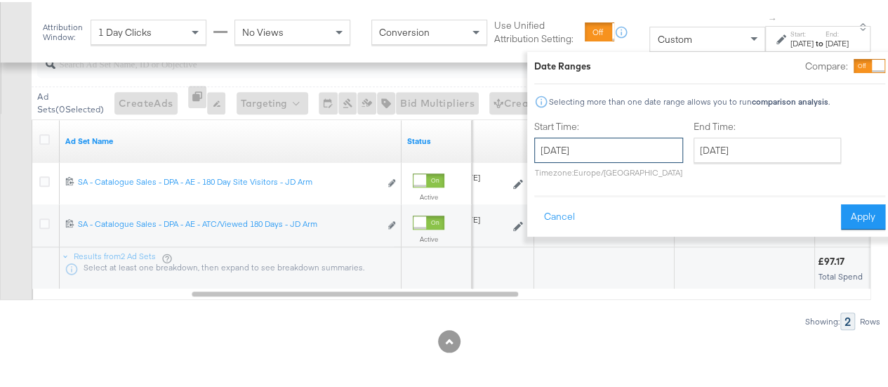
click at [551, 156] on input "[DATE]" at bounding box center [608, 147] width 149 height 25
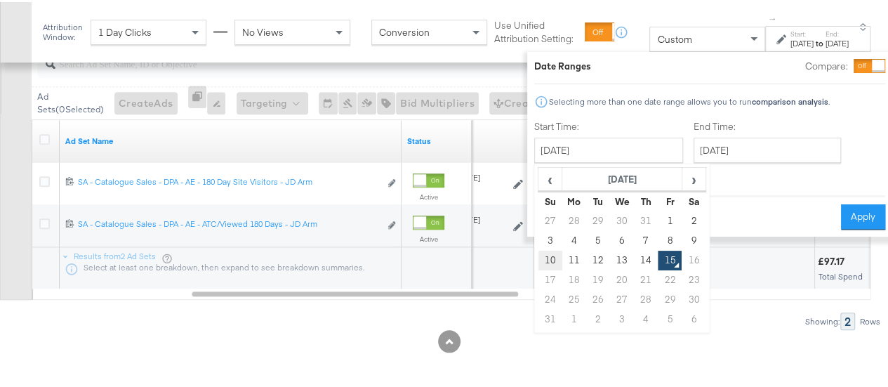
click at [538, 267] on td "10" at bounding box center [550, 258] width 24 height 20
type input "[DATE]"
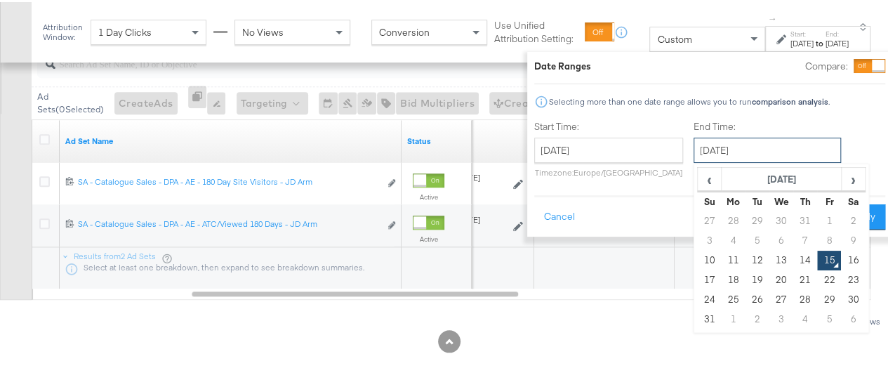
click at [728, 149] on input "[DATE]" at bounding box center [766, 147] width 147 height 25
click at [793, 258] on td "14" at bounding box center [805, 258] width 24 height 20
type input "[DATE]"
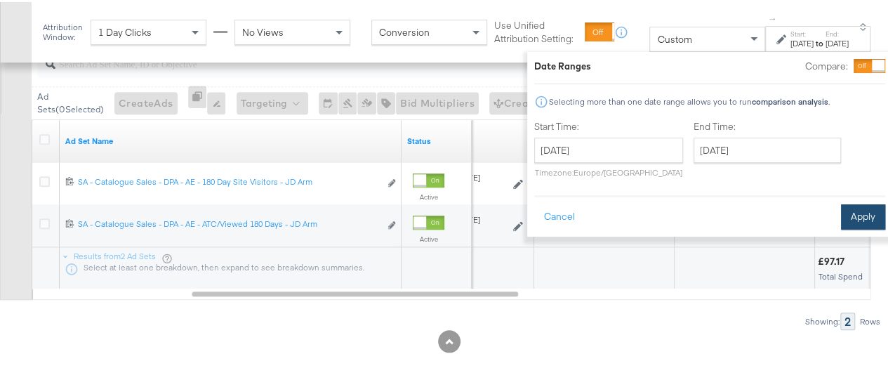
click at [841, 216] on button "Apply" at bounding box center [863, 214] width 44 height 25
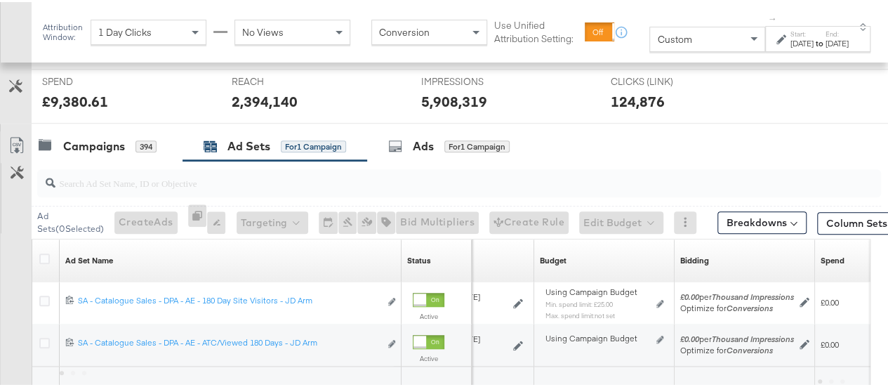
scroll to position [648, 0]
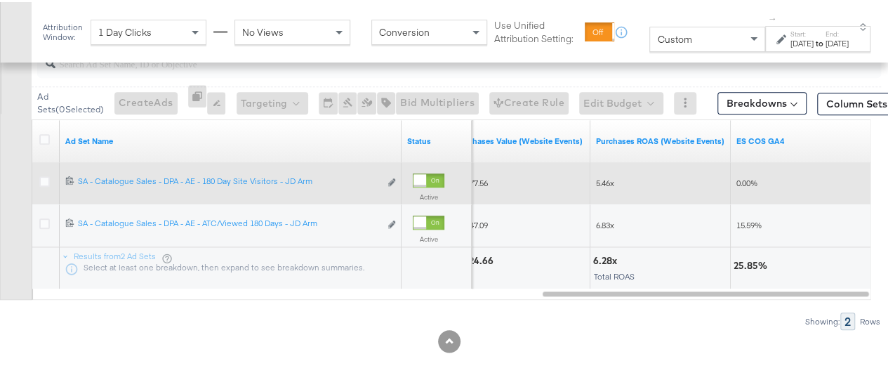
click at [429, 175] on div at bounding box center [429, 178] width 32 height 14
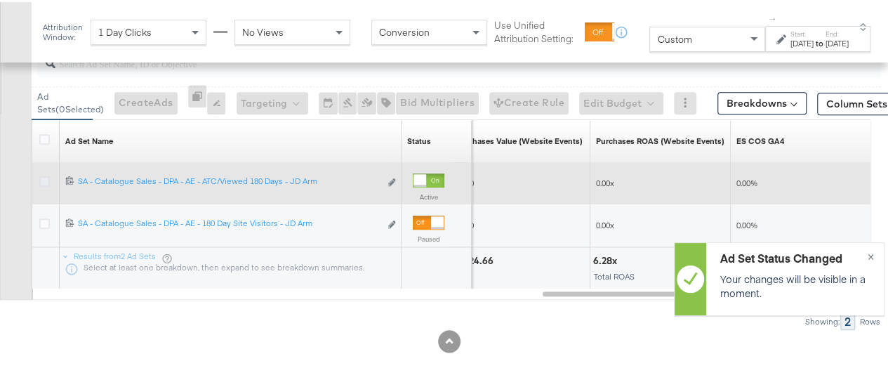
click at [46, 175] on icon at bounding box center [44, 179] width 11 height 11
click at [0, 0] on input "checkbox" at bounding box center [0, 0] width 0 height 0
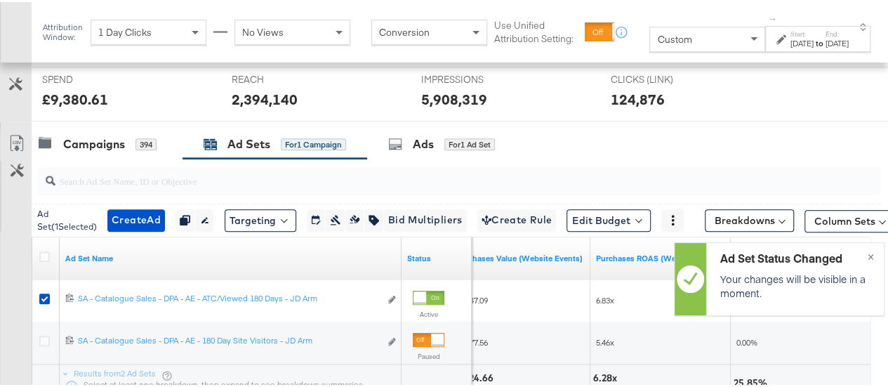
scroll to position [605, 0]
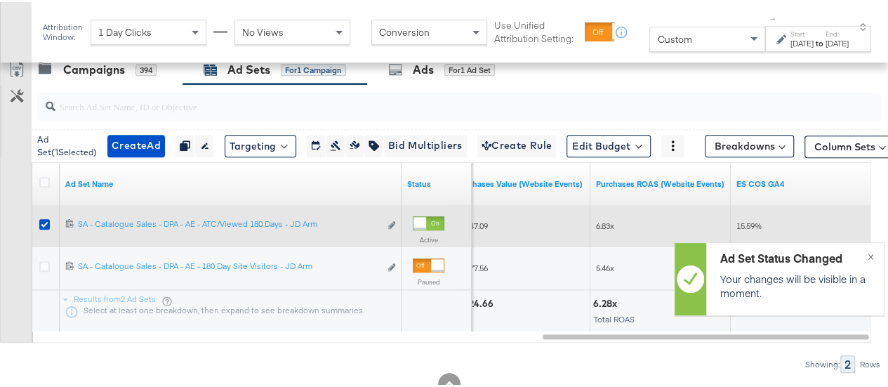
click at [38, 223] on div at bounding box center [47, 223] width 26 height 25
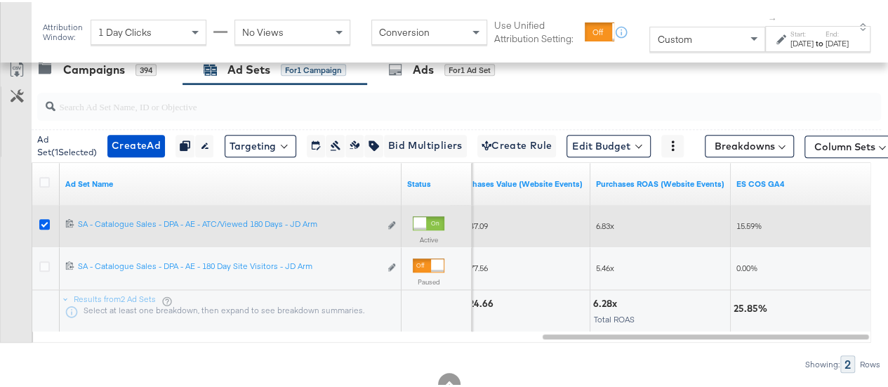
click at [48, 220] on icon at bounding box center [44, 222] width 11 height 11
click at [0, 0] on input "checkbox" at bounding box center [0, 0] width 0 height 0
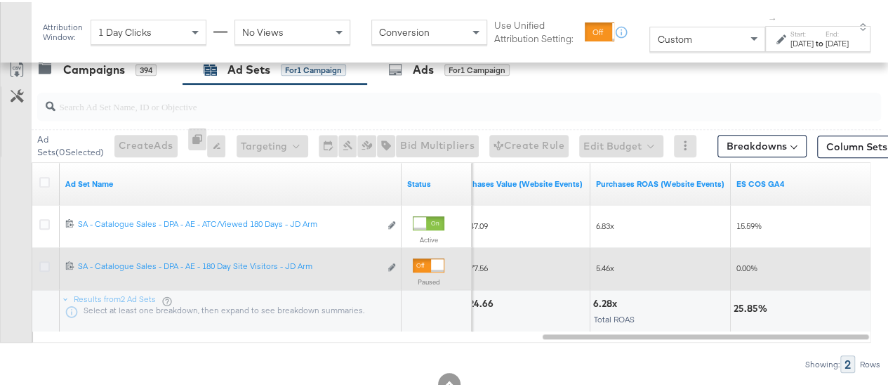
click at [46, 262] on icon at bounding box center [44, 264] width 11 height 11
click at [0, 0] on input "checkbox" at bounding box center [0, 0] width 0 height 0
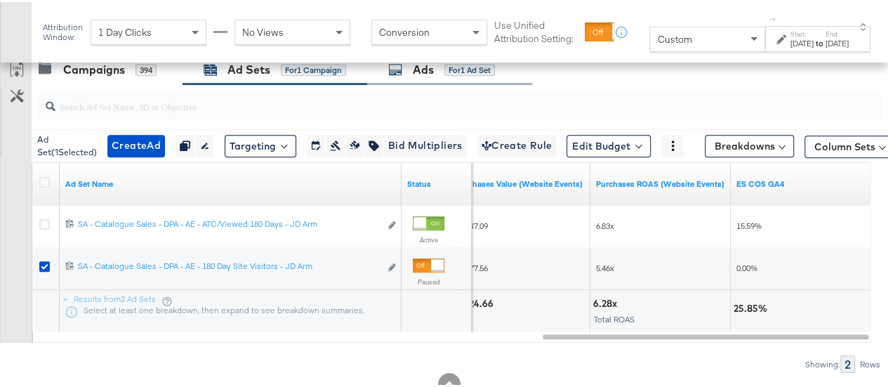
click at [422, 67] on div "Ads" at bounding box center [423, 68] width 21 height 16
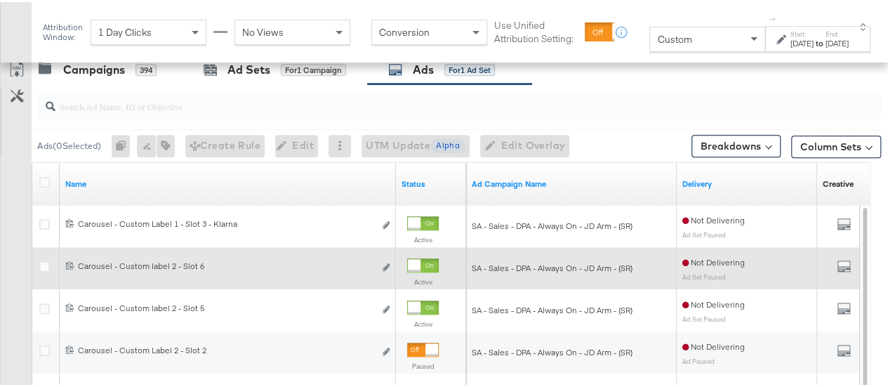
scroll to position [589, 0]
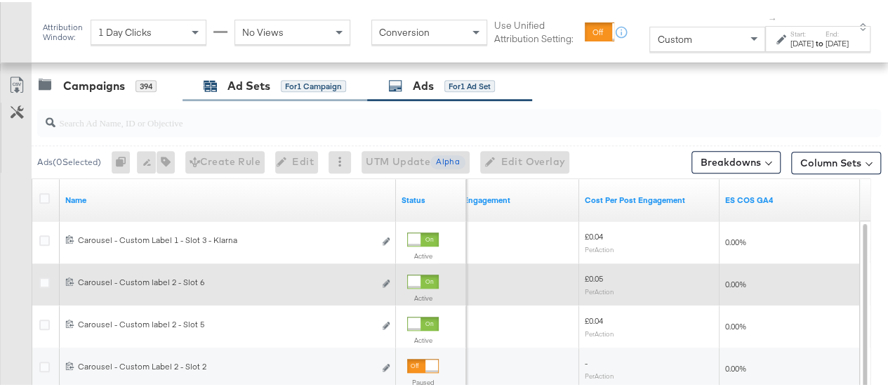
click at [230, 84] on div "Ad Sets" at bounding box center [248, 84] width 43 height 16
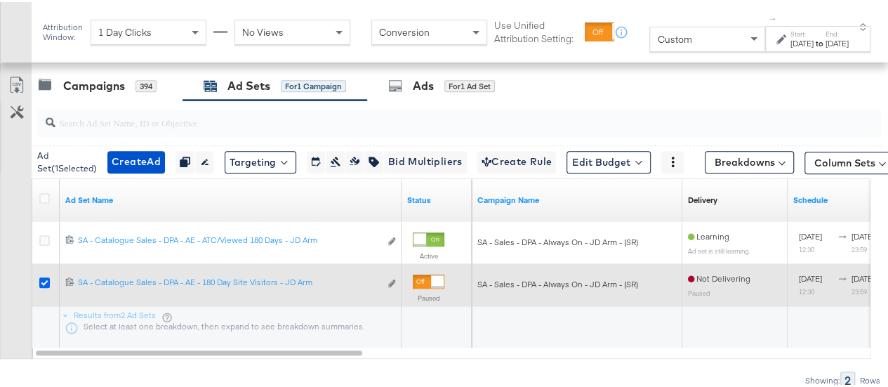
click at [45, 278] on icon at bounding box center [44, 280] width 11 height 11
click at [0, 0] on input "checkbox" at bounding box center [0, 0] width 0 height 0
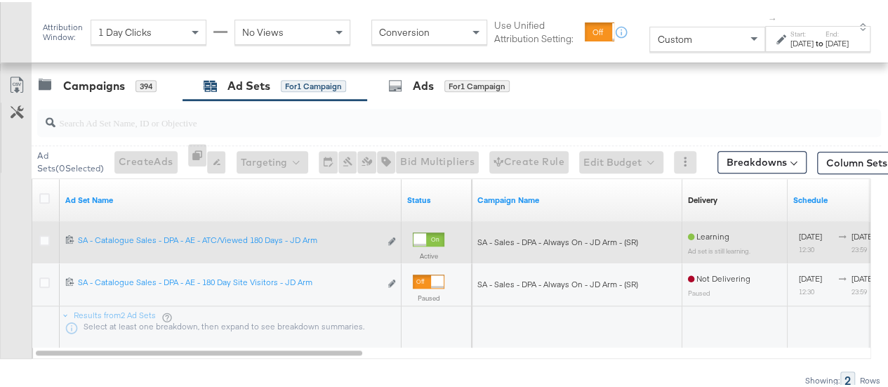
click at [46, 241] on div at bounding box center [46, 240] width 15 height 14
click at [46, 239] on icon at bounding box center [44, 238] width 11 height 11
click at [0, 0] on input "checkbox" at bounding box center [0, 0] width 0 height 0
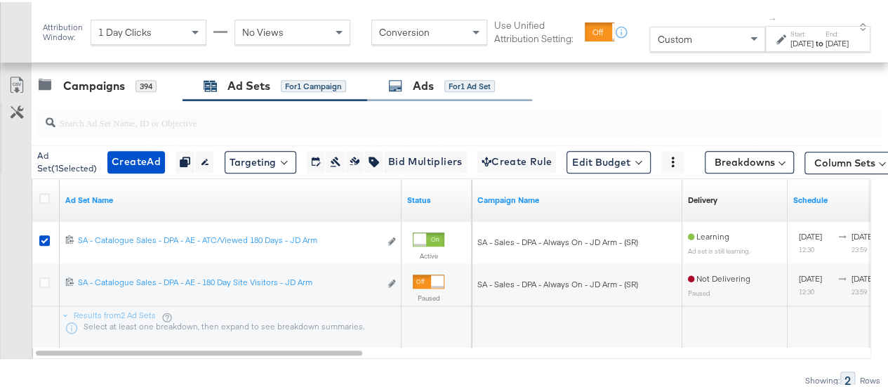
click at [443, 76] on div "Ads for 1 Ad Set" at bounding box center [441, 84] width 107 height 16
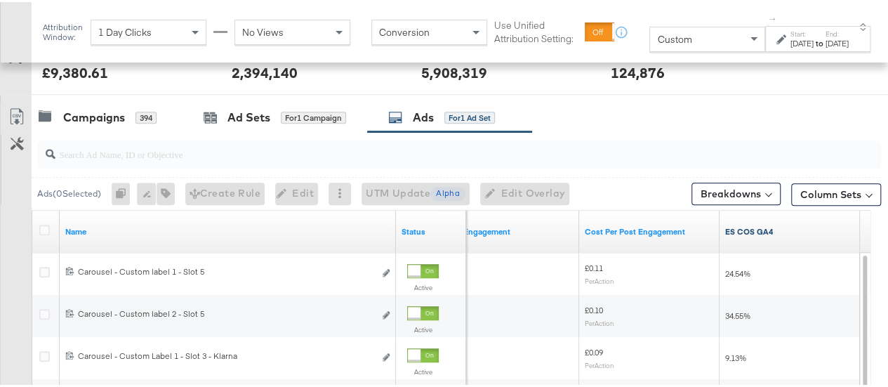
scroll to position [554, 0]
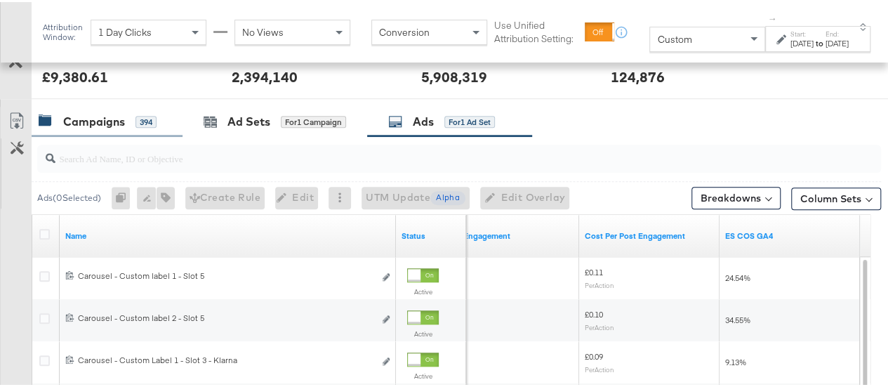
click at [96, 117] on div "Campaigns" at bounding box center [94, 120] width 62 height 16
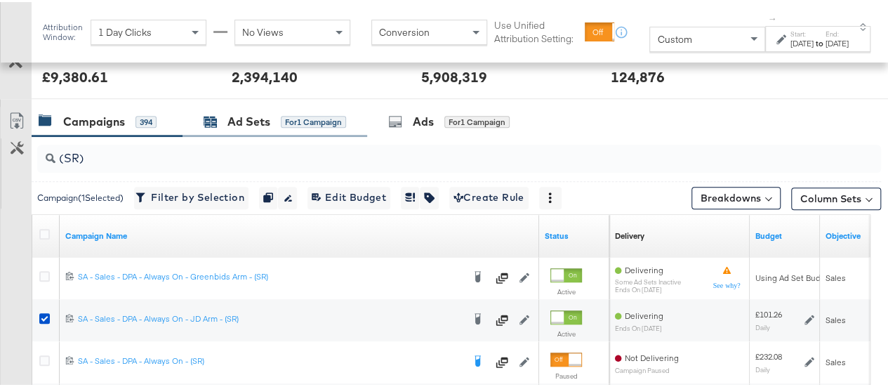
click at [283, 114] on div "for 1 Campaign" at bounding box center [313, 120] width 65 height 13
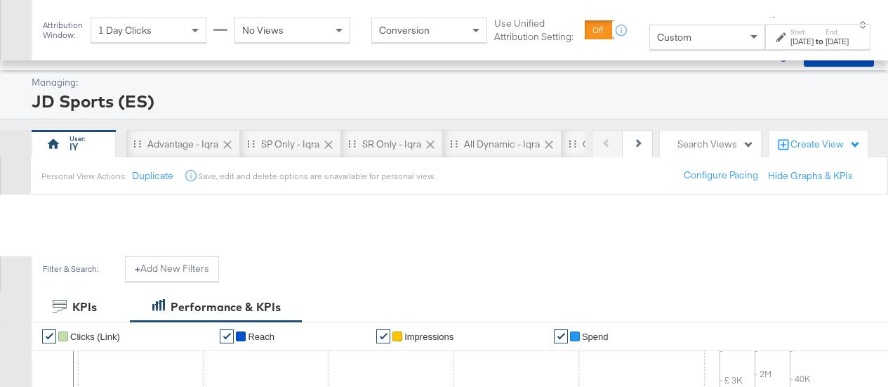
scroll to position [554, 0]
